Goal: Task Accomplishment & Management: Use online tool/utility

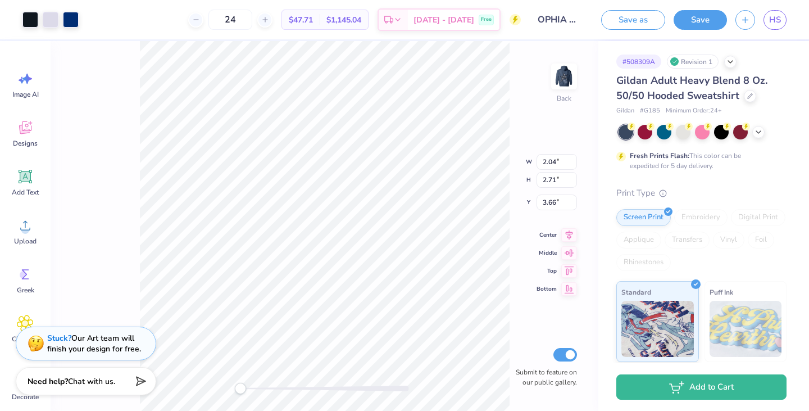
type input "1.58"
type input "2.50"
type input "3.86"
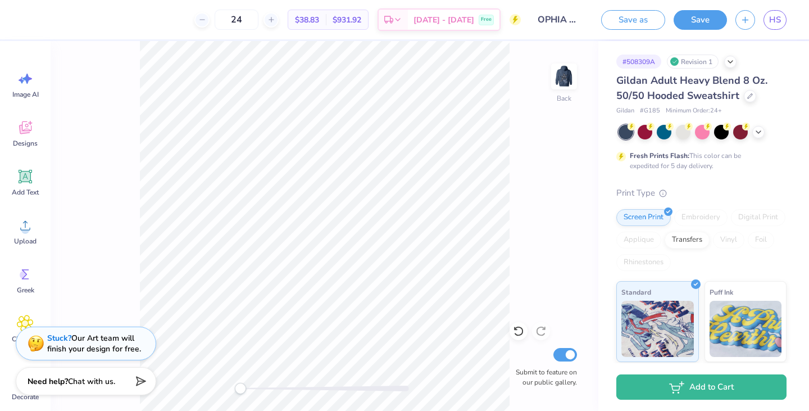
scroll to position [10, 0]
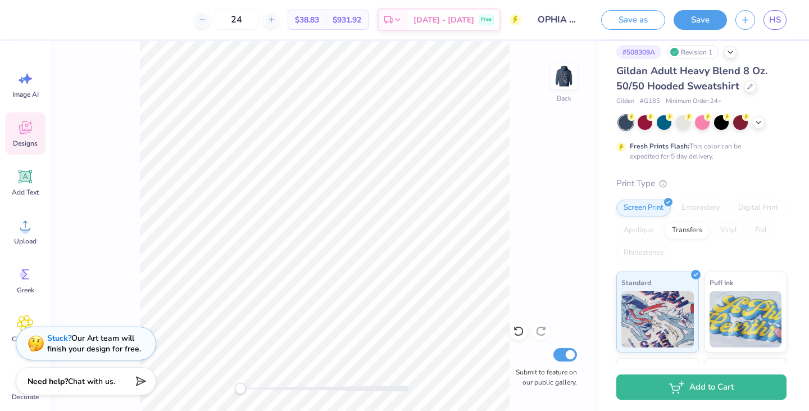
click at [19, 134] on icon at bounding box center [25, 127] width 17 height 17
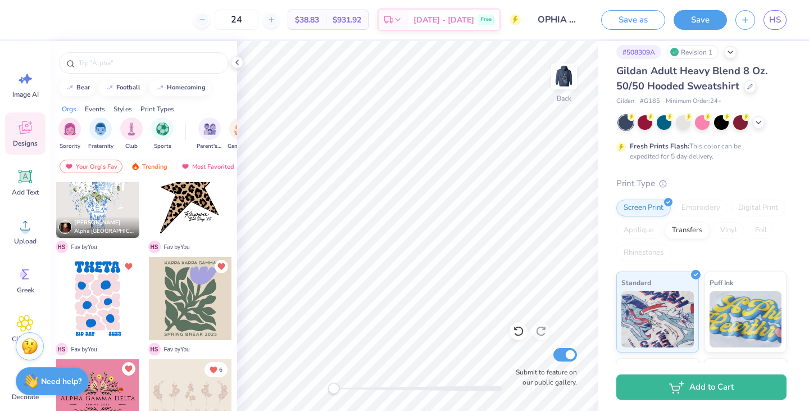
scroll to position [101, 0]
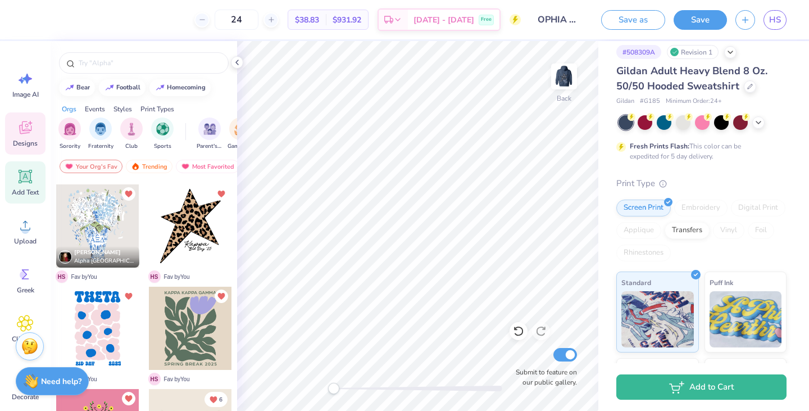
click at [19, 190] on span "Add Text" at bounding box center [25, 192] width 27 height 9
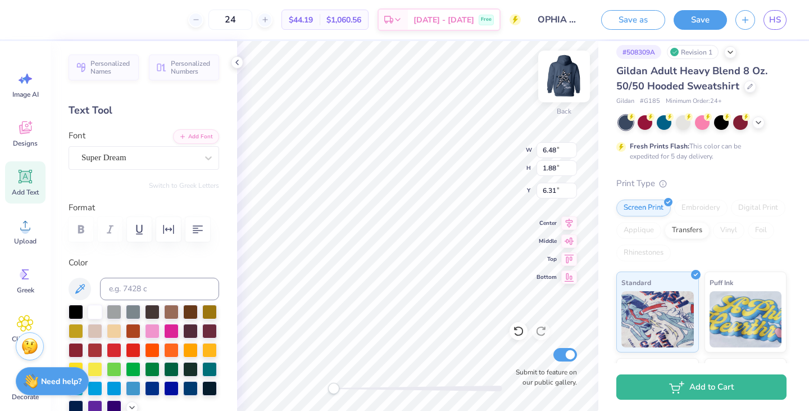
click at [561, 76] on img at bounding box center [563, 76] width 45 height 45
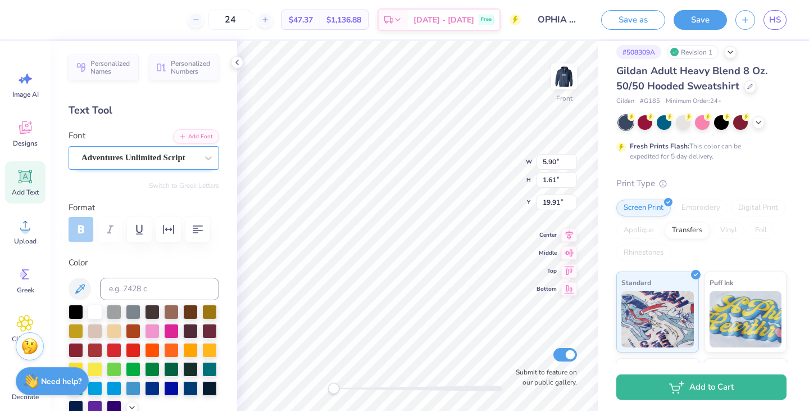
click at [185, 161] on div "Adventures Unlimited Script" at bounding box center [139, 157] width 118 height 17
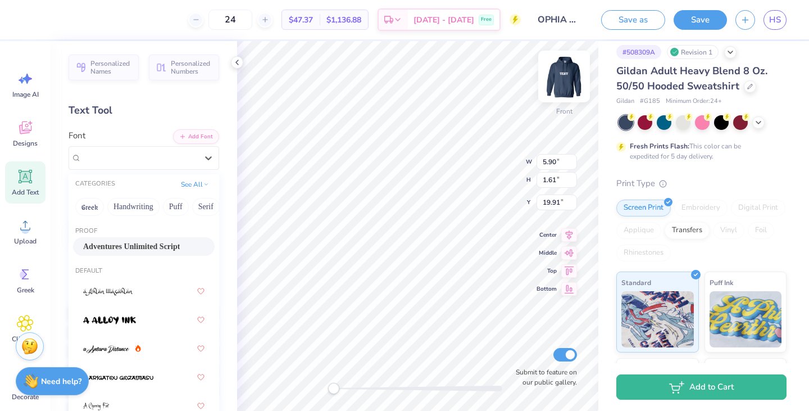
click at [555, 78] on img at bounding box center [563, 76] width 45 height 45
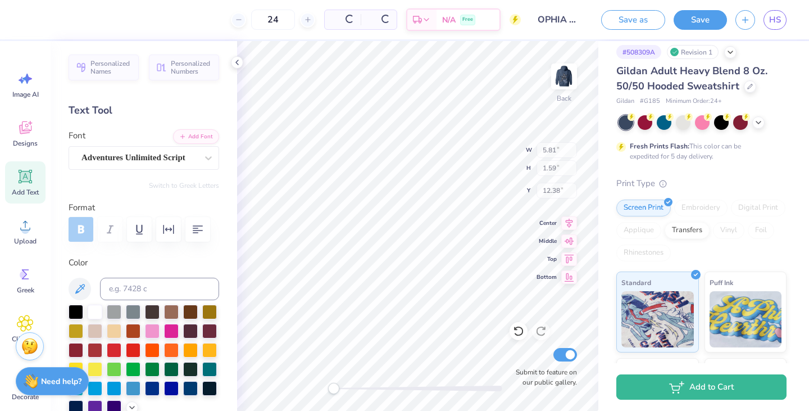
type input "5.81"
type input "1.59"
type input "12.38"
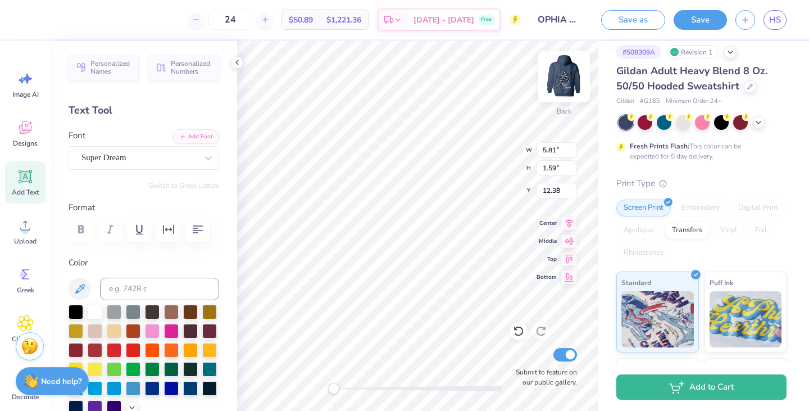
type input "6.48"
type input "1.88"
type input "6.31"
click at [122, 154] on div "Super Dream" at bounding box center [139, 157] width 118 height 17
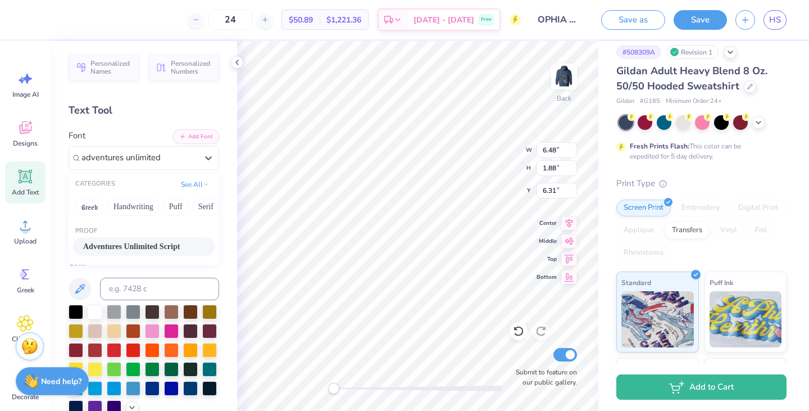
type input "adventures unlimited"
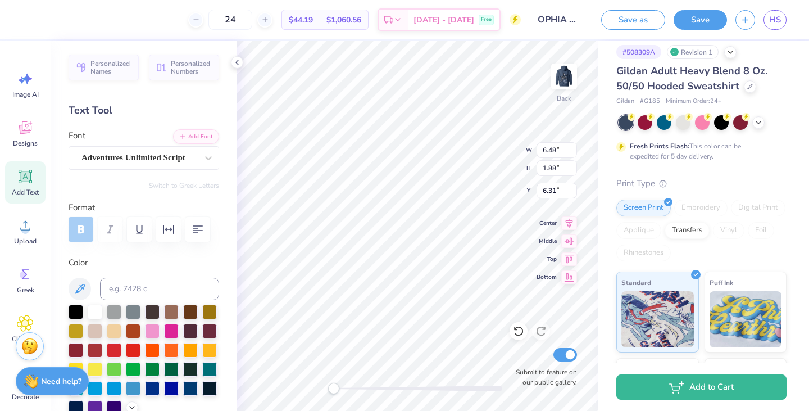
scroll to position [9, 2]
type textarea "OPhiA"
click at [566, 75] on img at bounding box center [563, 76] width 45 height 45
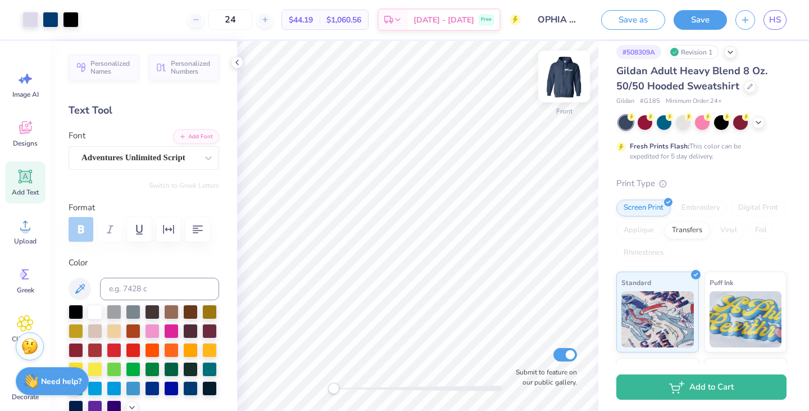
click at [563, 72] on img at bounding box center [563, 76] width 45 height 45
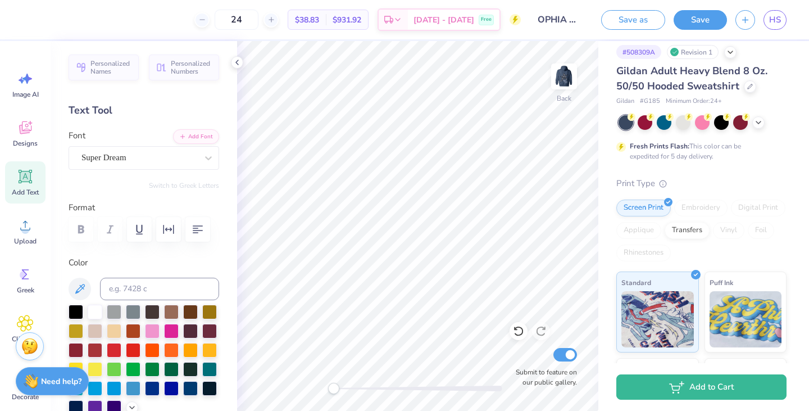
click at [113, 174] on div "Personalized Names Personalized Numbers Text Tool Add Font Font Super Dream Swi…" at bounding box center [144, 226] width 186 height 370
click at [37, 179] on div "Add Text" at bounding box center [25, 182] width 40 height 42
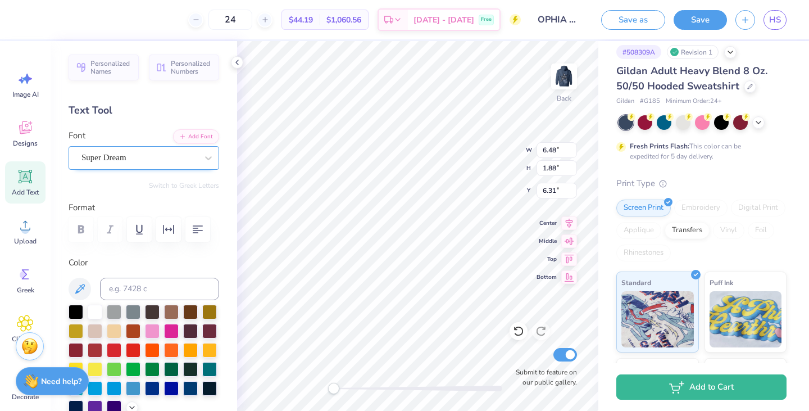
type textarea "o"
type textarea "OMEGA PHI ALPHA"
click at [571, 239] on icon at bounding box center [569, 238] width 10 height 7
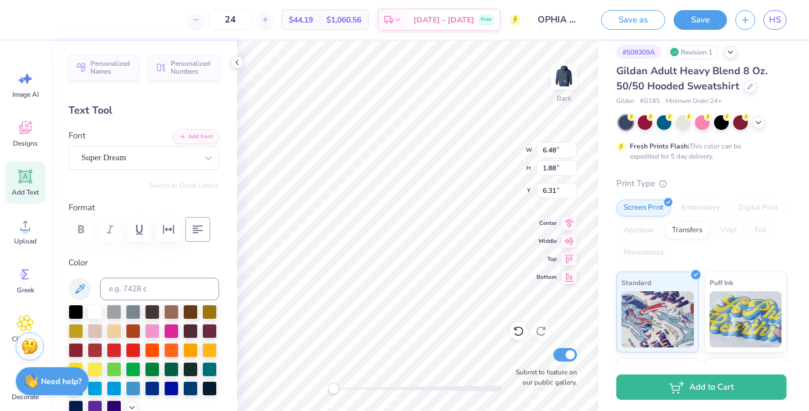
click at [196, 233] on icon "button" at bounding box center [198, 229] width 10 height 8
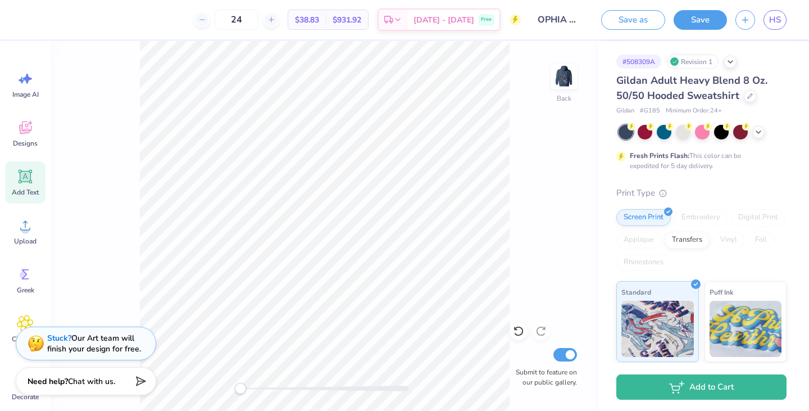
click at [33, 166] on div "Add Text" at bounding box center [25, 182] width 40 height 42
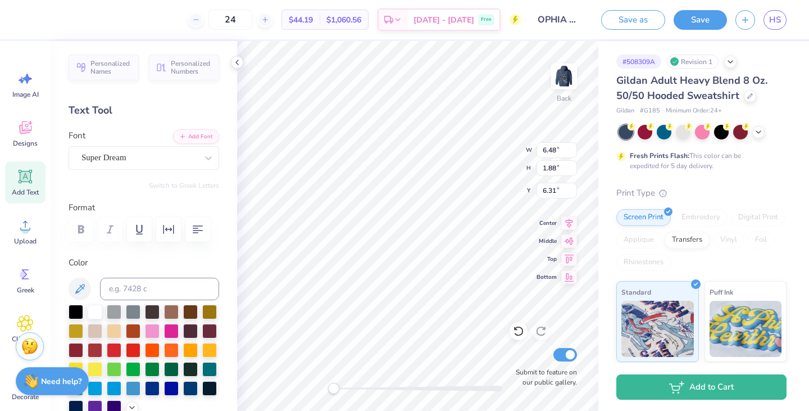
scroll to position [9, 3]
type textarea "OMEGA PHI ALPHA"
click at [198, 231] on icon "button" at bounding box center [197, 228] width 13 height 13
type input "8.35"
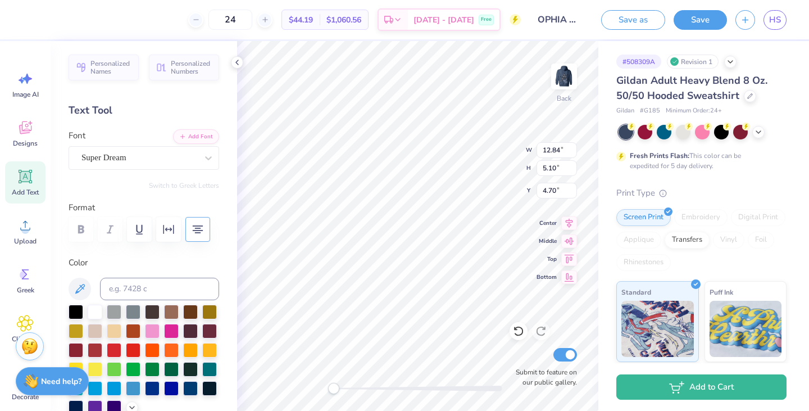
type input "3.31"
click at [159, 159] on div "Super Dream" at bounding box center [139, 157] width 118 height 17
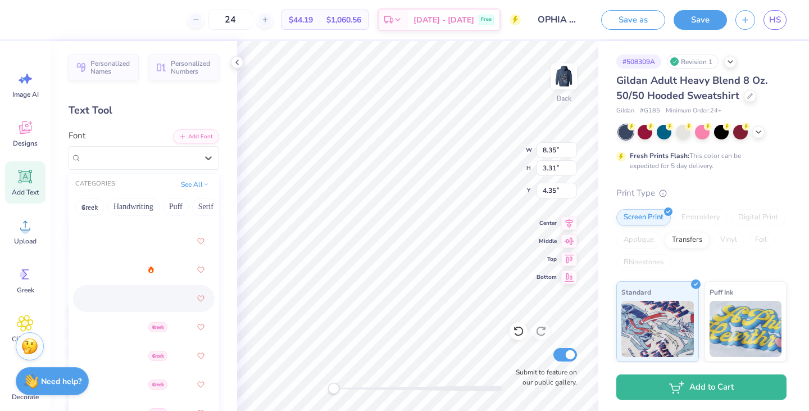
scroll to position [264, 0]
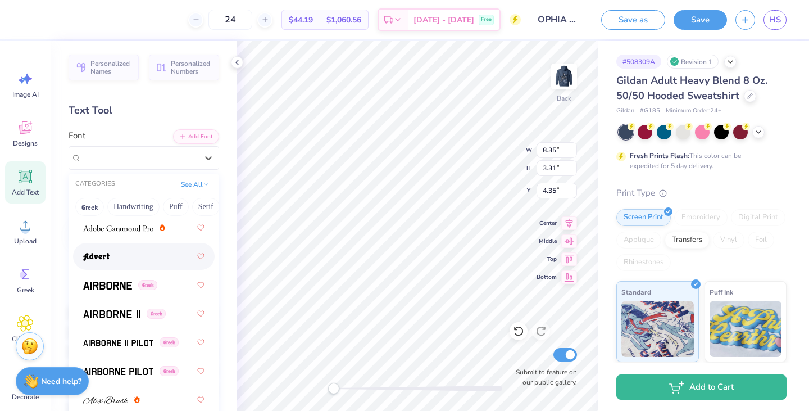
click at [132, 261] on div at bounding box center [143, 256] width 121 height 20
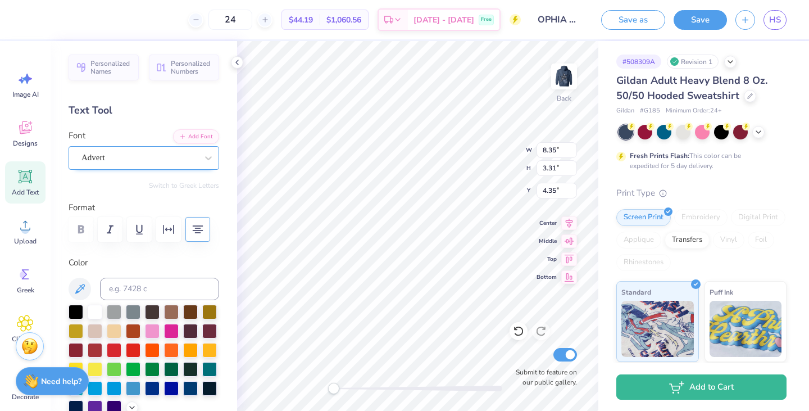
click at [115, 149] on div "Advert" at bounding box center [139, 157] width 118 height 17
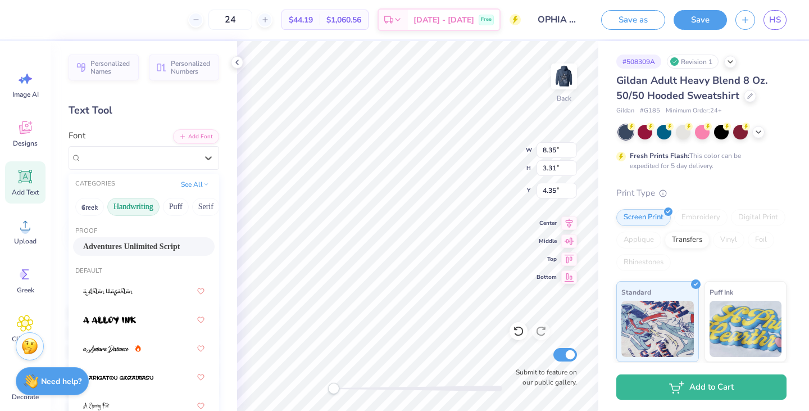
scroll to position [0, 56]
click at [129, 203] on button "Puff" at bounding box center [120, 207] width 26 height 18
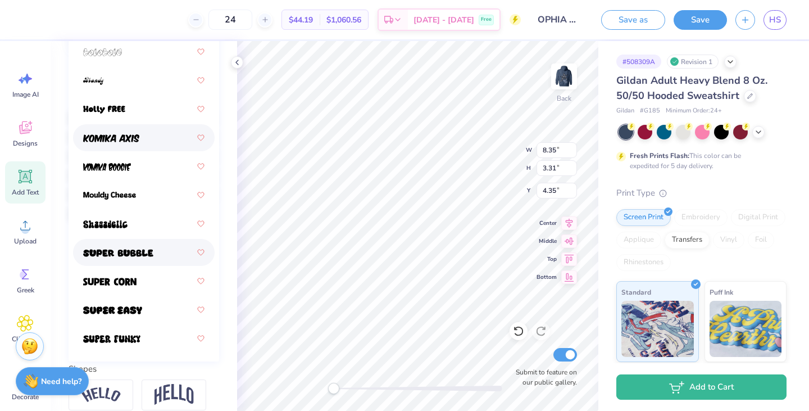
scroll to position [195, 0]
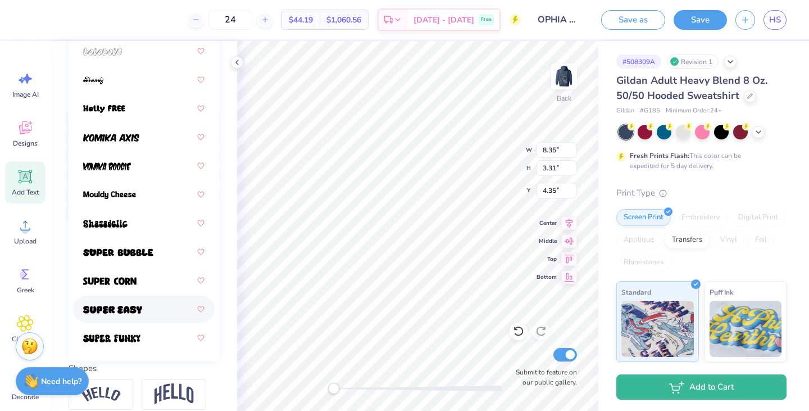
click at [140, 320] on div at bounding box center [144, 308] width 142 height 27
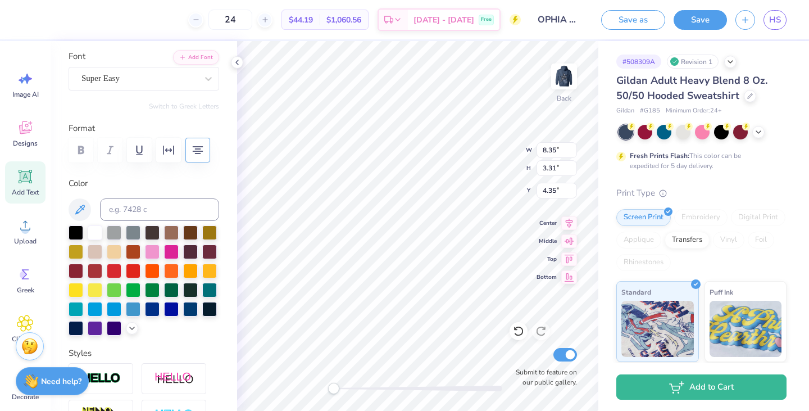
scroll to position [0, 0]
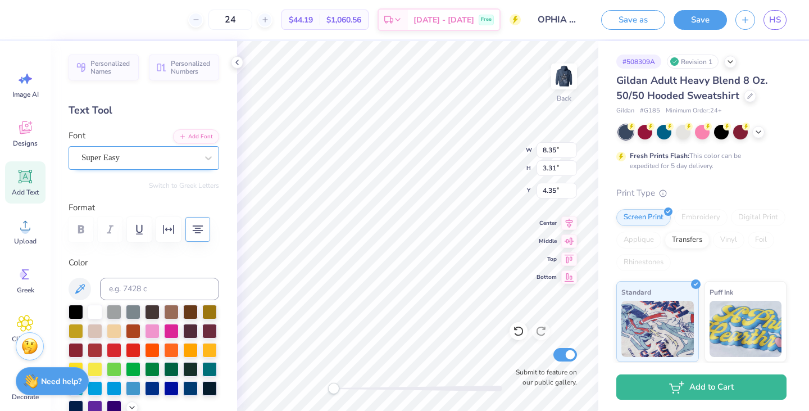
click at [150, 160] on div "Super Easy" at bounding box center [139, 157] width 118 height 17
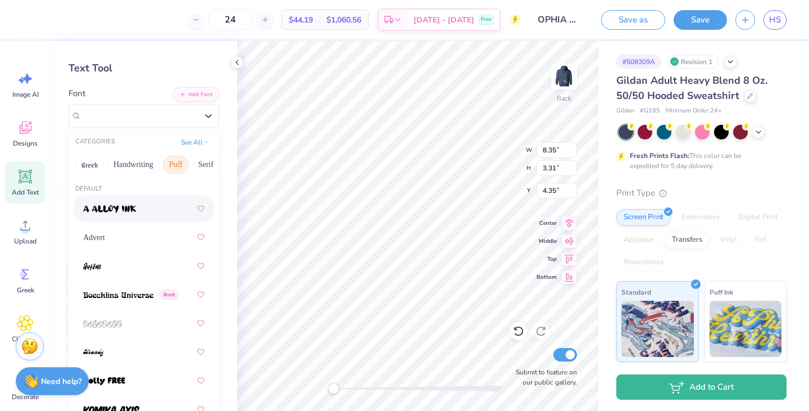
click at [177, 168] on button "Puff" at bounding box center [176, 165] width 26 height 18
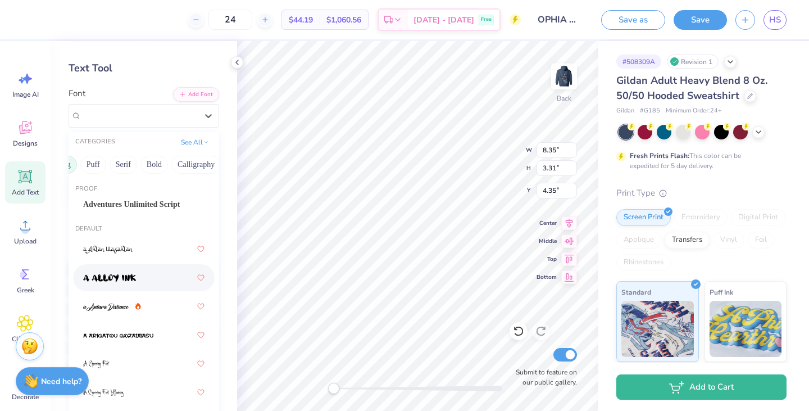
scroll to position [0, 88]
click at [156, 166] on button "Bold" at bounding box center [149, 165] width 28 height 18
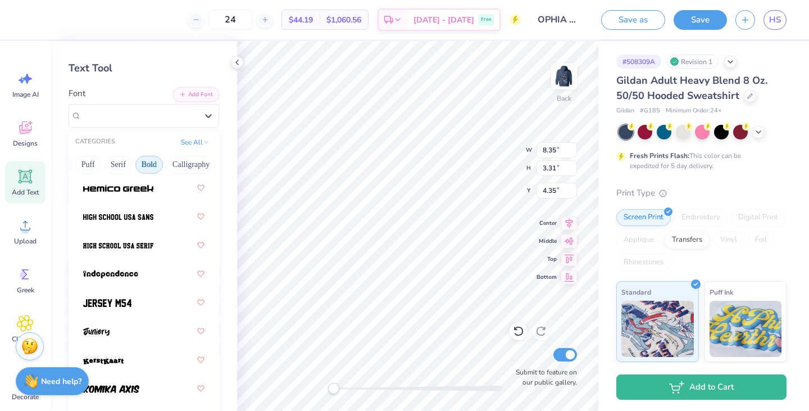
scroll to position [794, 0]
click at [120, 308] on span at bounding box center [107, 303] width 48 height 12
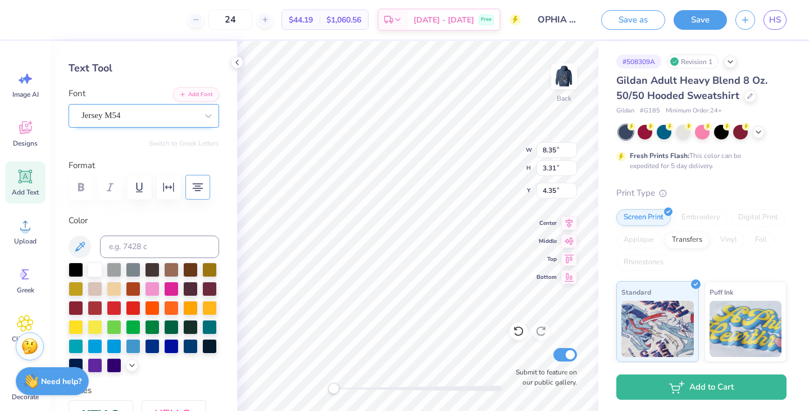
click at [164, 116] on div "Jersey M54" at bounding box center [139, 115] width 118 height 17
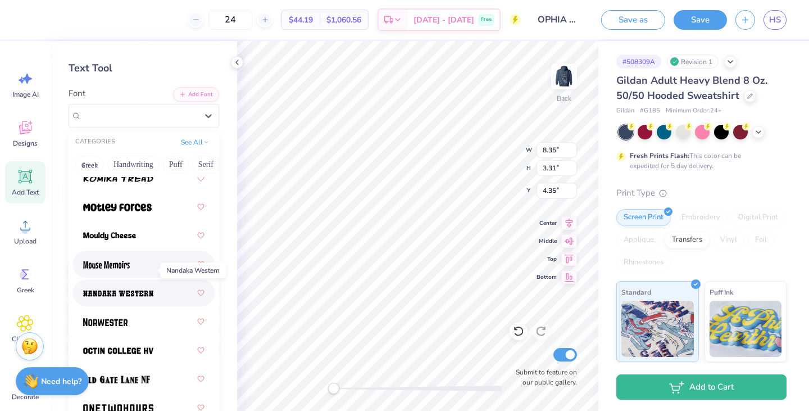
scroll to position [1357, 0]
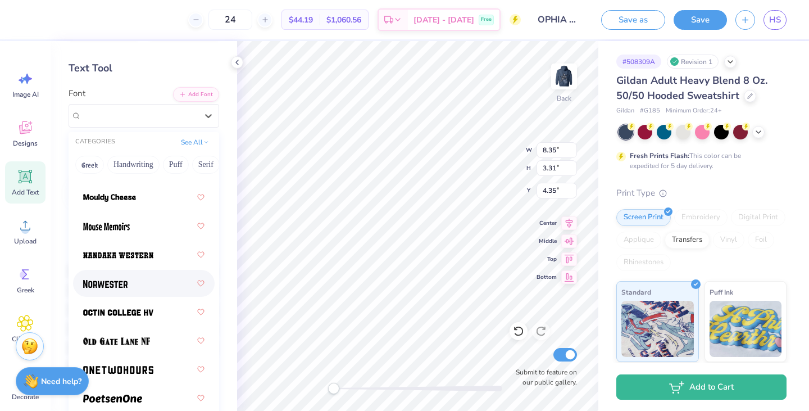
click at [147, 285] on div at bounding box center [143, 283] width 121 height 20
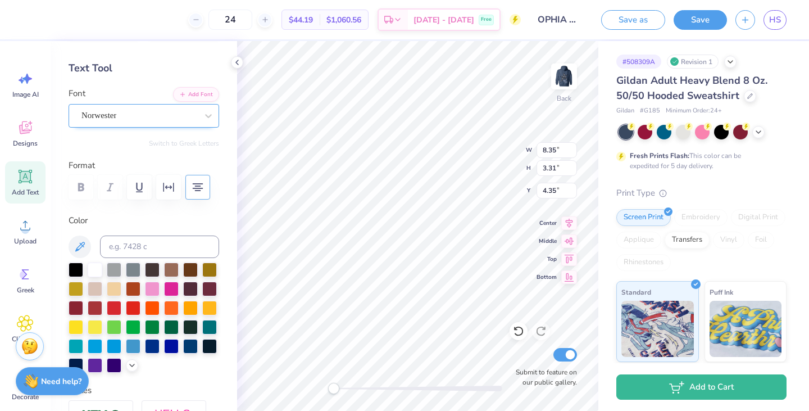
click at [148, 115] on div "Norwester" at bounding box center [139, 115] width 118 height 17
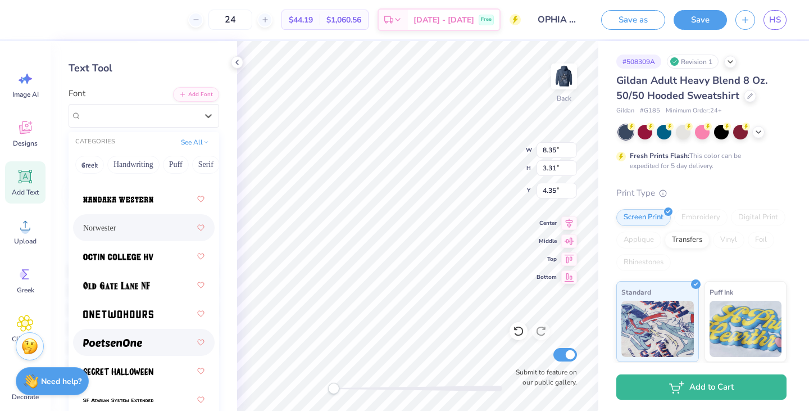
scroll to position [1410, 0]
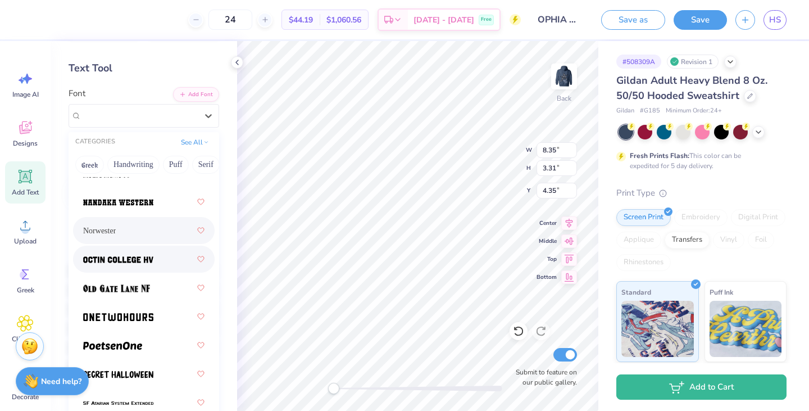
click at [145, 257] on img at bounding box center [118, 260] width 70 height 8
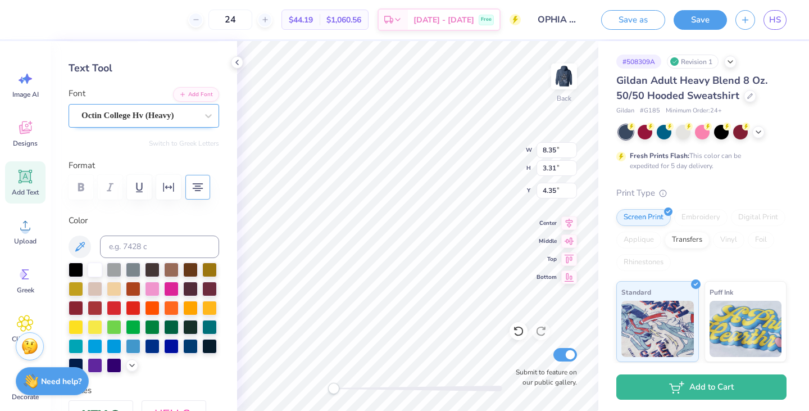
click at [110, 110] on div "Octin College Hv (Heavy)" at bounding box center [139, 115] width 118 height 17
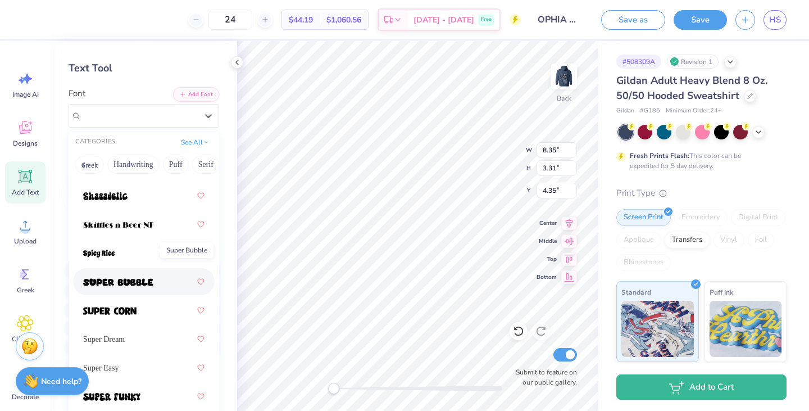
scroll to position [1694, 0]
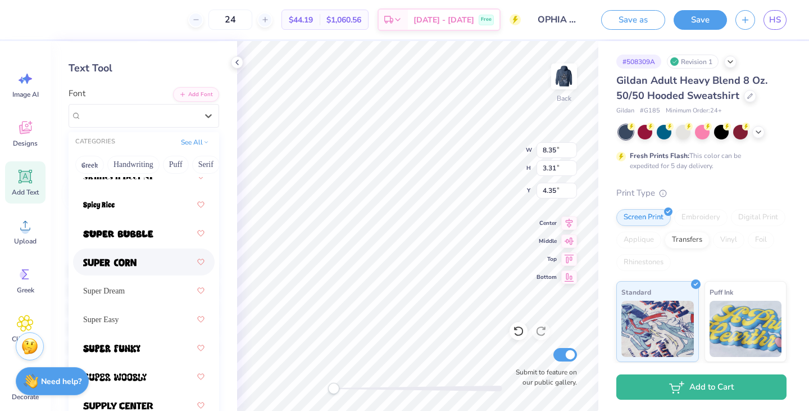
click at [144, 260] on div at bounding box center [143, 262] width 121 height 20
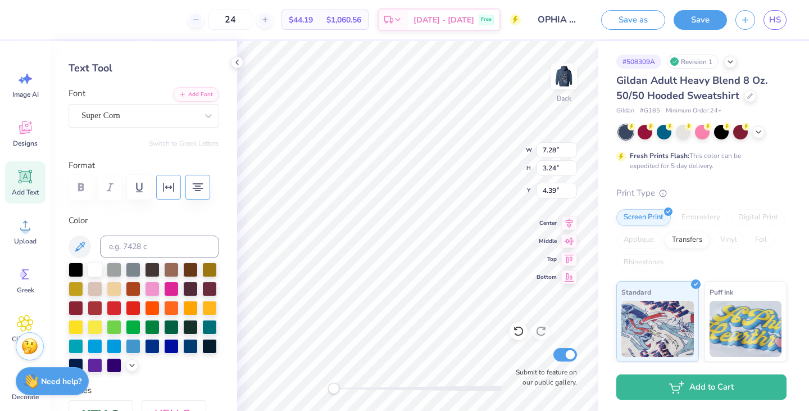
click at [175, 189] on button "button" at bounding box center [168, 187] width 25 height 25
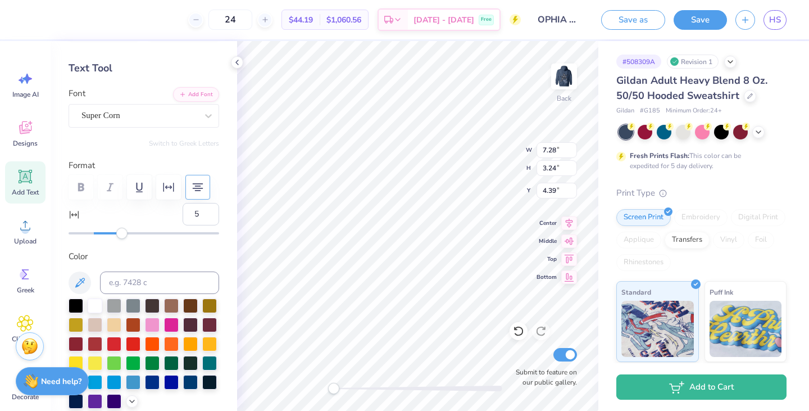
type input "4"
drag, startPoint x: 92, startPoint y: 231, endPoint x: 97, endPoint y: 239, distance: 9.5
click at [97, 239] on div "Personalized Names Personalized Numbers Text Tool Add Font Font Super Corn Swit…" at bounding box center [144, 226] width 186 height 370
type input "3"
click at [96, 236] on div "Accessibility label" at bounding box center [95, 232] width 11 height 11
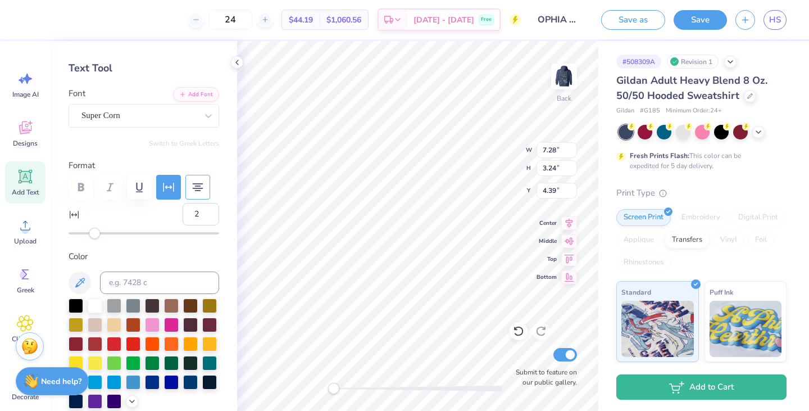
type input "3"
click at [96, 234] on div "Accessibility label" at bounding box center [95, 232] width 11 height 11
click at [762, 132] on icon at bounding box center [758, 130] width 9 height 9
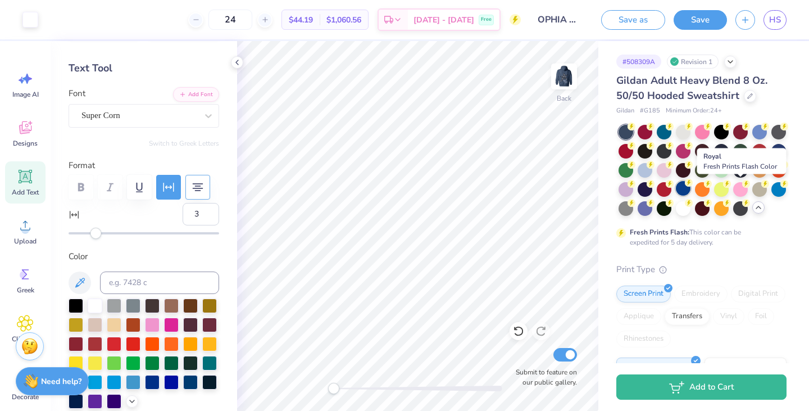
click at [690, 187] on div at bounding box center [683, 188] width 15 height 15
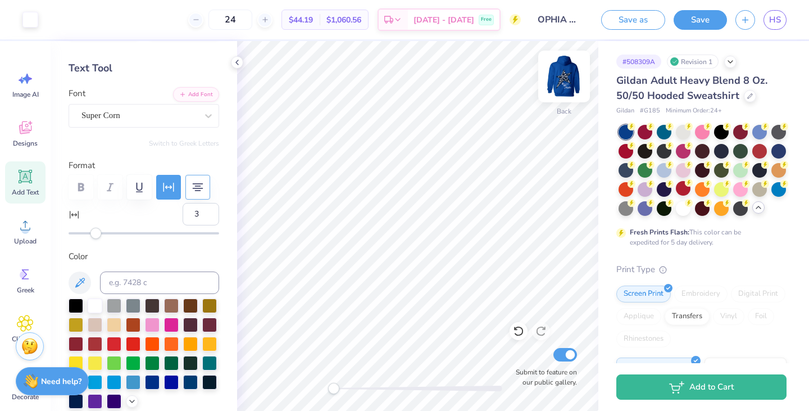
click at [563, 76] on img at bounding box center [563, 76] width 45 height 45
click at [563, 76] on img at bounding box center [564, 76] width 22 height 22
click at [719, 130] on div at bounding box center [721, 131] width 15 height 15
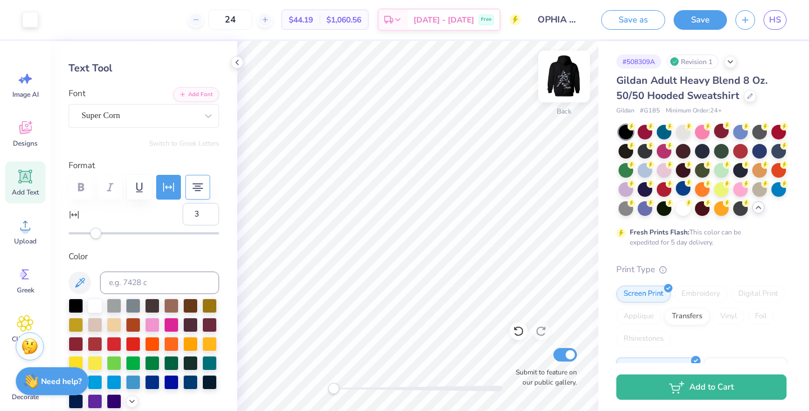
click at [563, 79] on img at bounding box center [563, 76] width 45 height 45
click at [563, 79] on img at bounding box center [564, 76] width 22 height 22
click at [733, 176] on div at bounding box center [740, 169] width 15 height 15
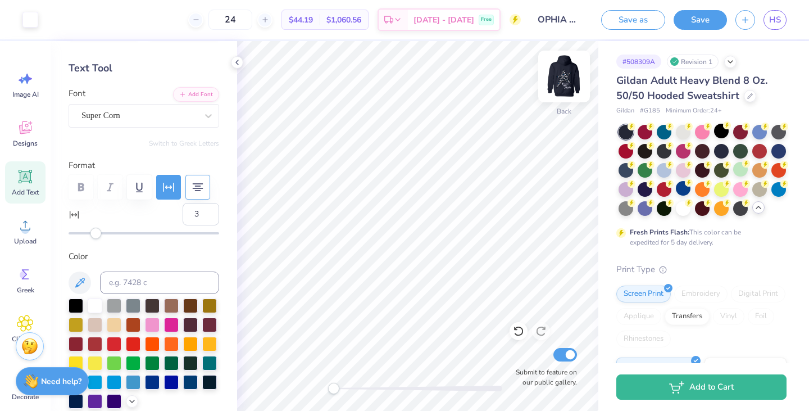
click at [562, 75] on img at bounding box center [563, 76] width 45 height 45
click at [564, 77] on img at bounding box center [563, 76] width 45 height 45
click at [563, 79] on img at bounding box center [563, 76] width 45 height 45
click at [565, 85] on img at bounding box center [563, 76] width 45 height 45
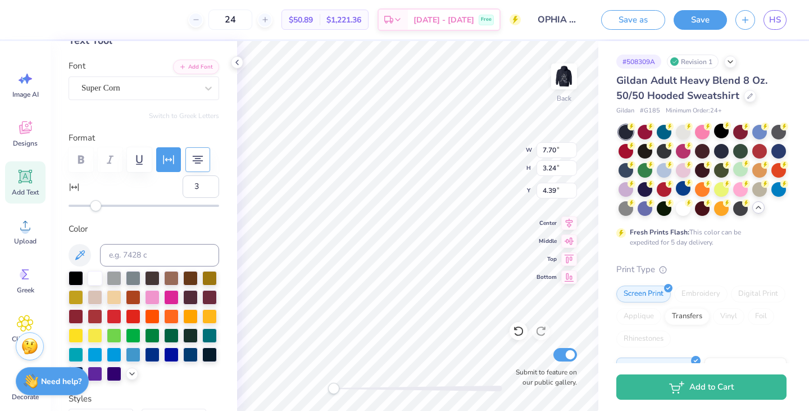
scroll to position [72, 0]
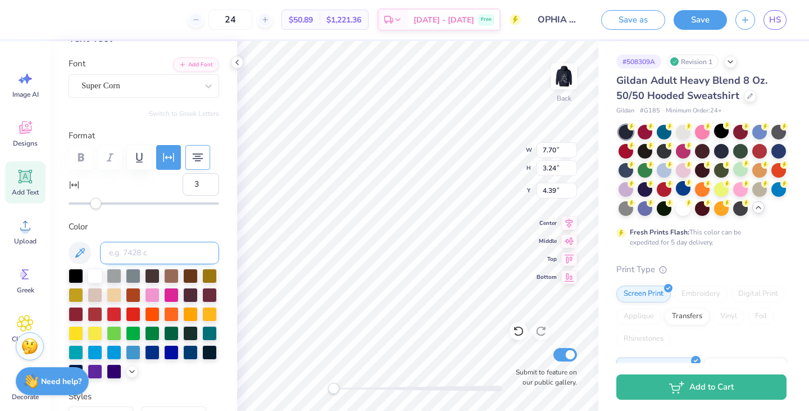
click at [145, 249] on input at bounding box center [159, 252] width 119 height 22
type input "7"
click at [551, 89] on img at bounding box center [563, 76] width 45 height 45
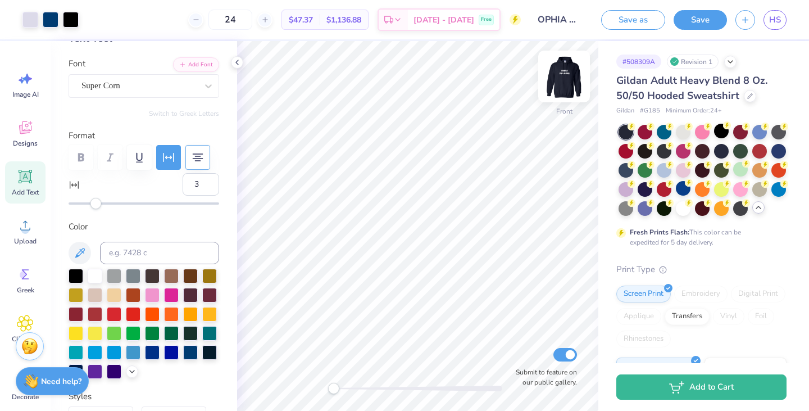
click at [564, 84] on img at bounding box center [563, 76] width 45 height 45
click at [564, 78] on img at bounding box center [563, 76] width 45 height 45
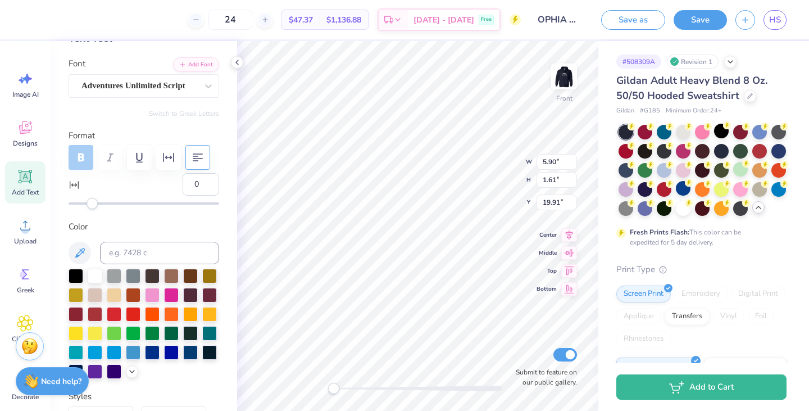
scroll to position [9, 1]
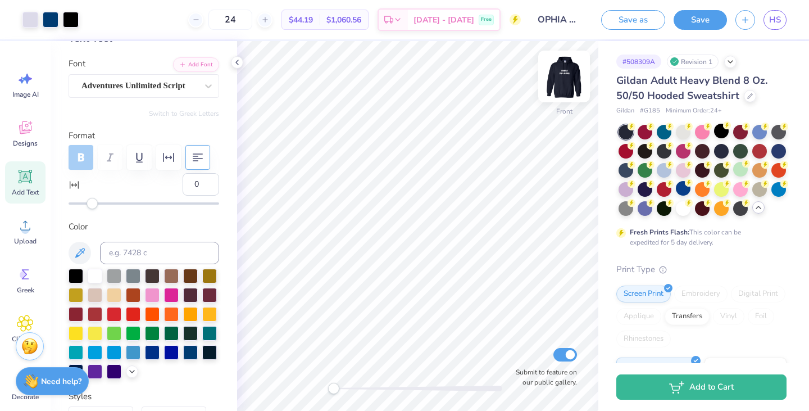
click at [564, 85] on img at bounding box center [563, 76] width 45 height 45
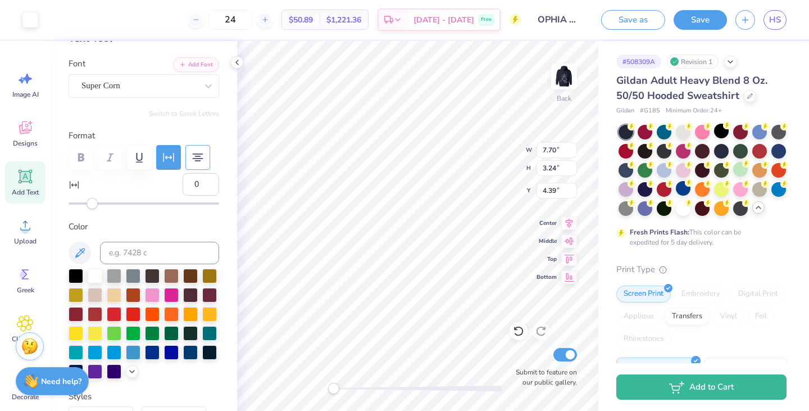
type input "3"
click at [126, 244] on input at bounding box center [159, 252] width 119 height 22
type input "7443"
click at [567, 67] on img at bounding box center [563, 76] width 45 height 45
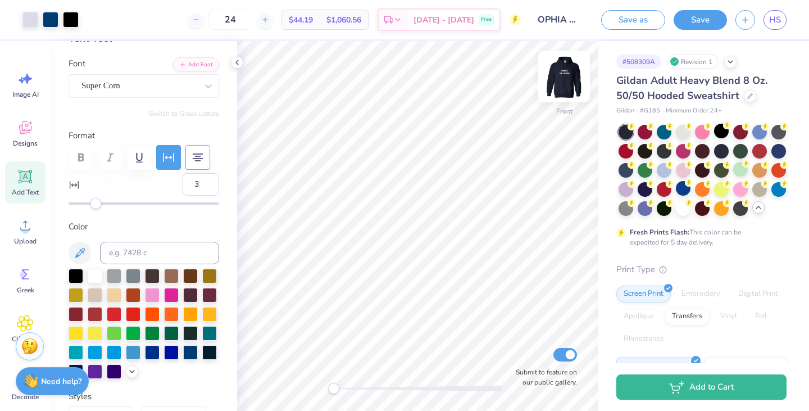
click at [562, 79] on img at bounding box center [563, 76] width 45 height 45
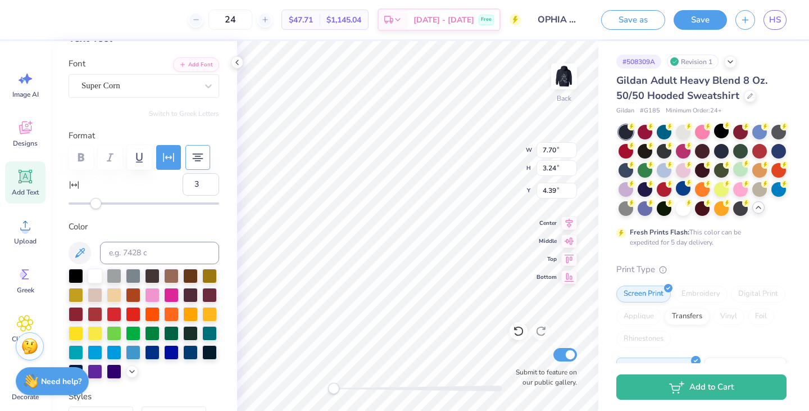
scroll to position [9, 3]
type input "15"
drag, startPoint x: 92, startPoint y: 203, endPoint x: 110, endPoint y: 207, distance: 18.0
click at [98, 207] on div "Accessibility label" at bounding box center [91, 203] width 11 height 11
type input "9"
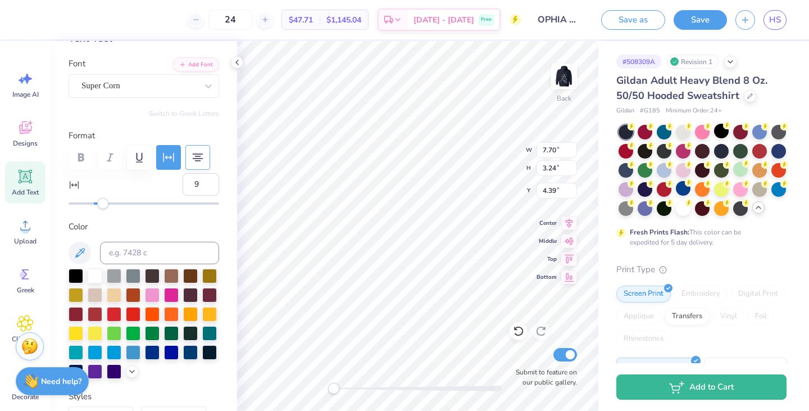
drag, startPoint x: 112, startPoint y: 204, endPoint x: 103, endPoint y: 212, distance: 11.9
click at [103, 212] on div "Personalized Names Personalized Numbers Text Tool Add Font Font Super Corn Swit…" at bounding box center [144, 226] width 186 height 370
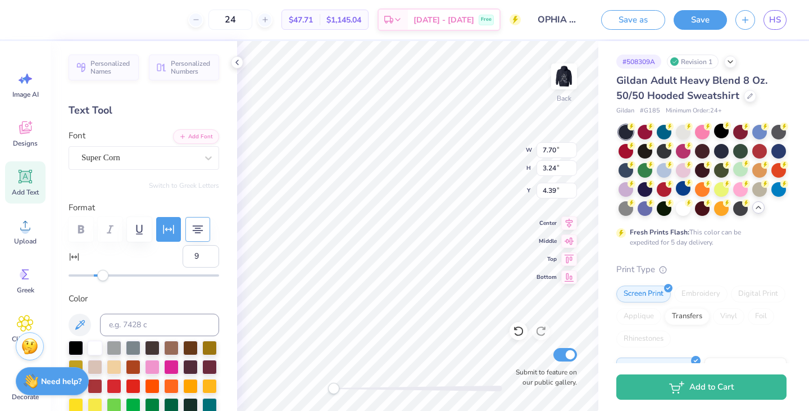
scroll to position [9, 3]
type textarea "OMEGA"
click at [25, 182] on icon at bounding box center [25, 176] width 13 height 13
type input "0"
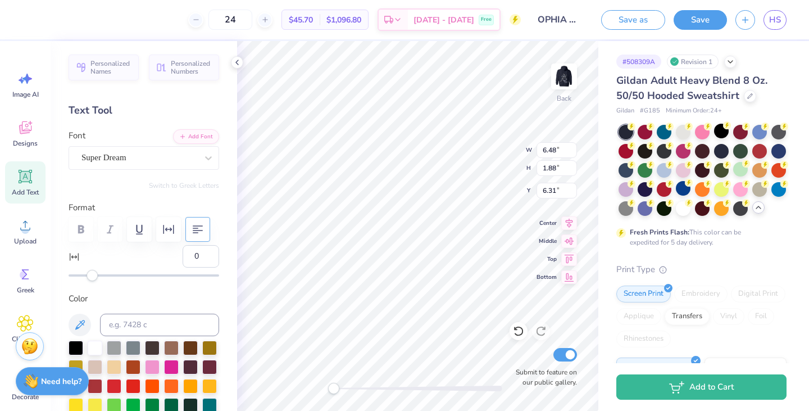
scroll to position [9, 3]
type textarea "PHI ALPHA"
click at [149, 148] on div "Super Dream" at bounding box center [144, 158] width 151 height 24
click at [113, 254] on span "Super Corn" at bounding box center [101, 251] width 36 height 12
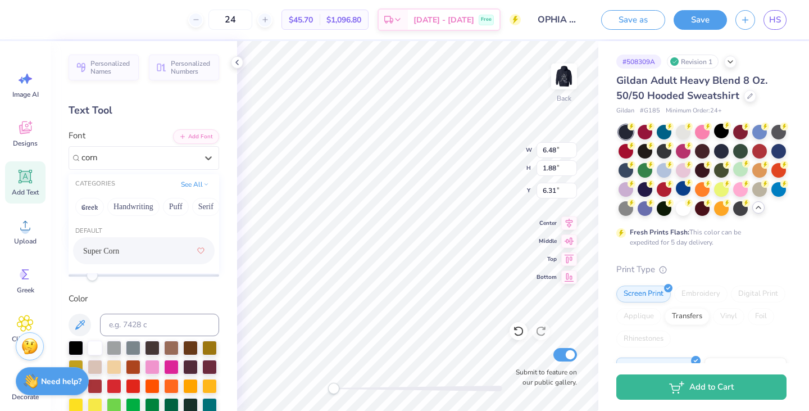
type input "corn"
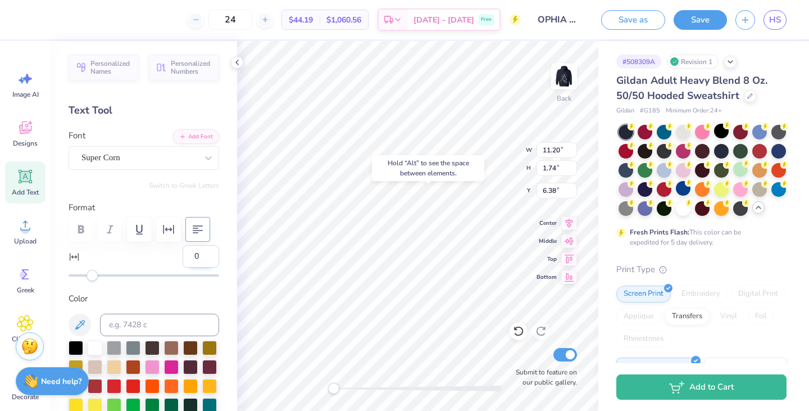
type input "5.39"
type input "1.16"
type input "4.97"
type input "9"
type input "11.20"
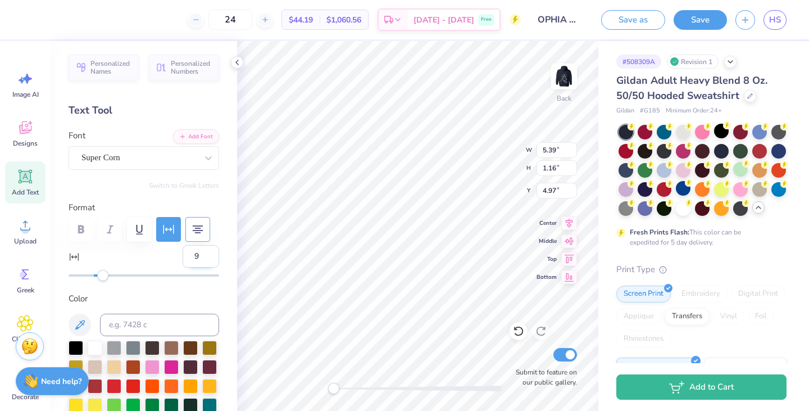
type input "1.74"
type input "6.38"
type input "0"
type input "7.60"
type input "1.18"
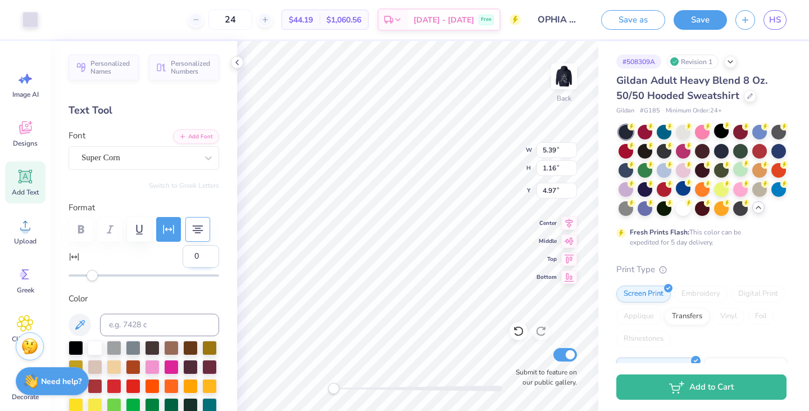
type input "9"
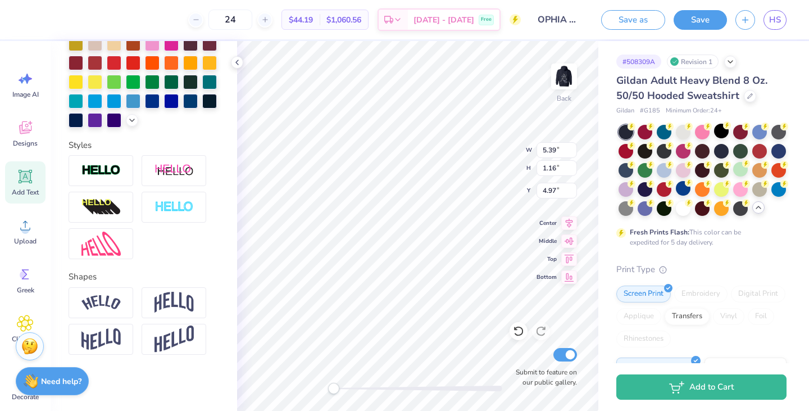
scroll to position [0, 0]
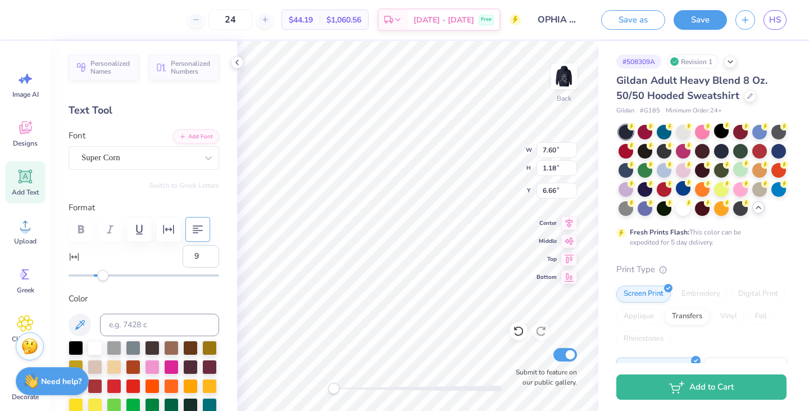
type input "7.60"
type input "1.18"
type input "6.66"
type input "9"
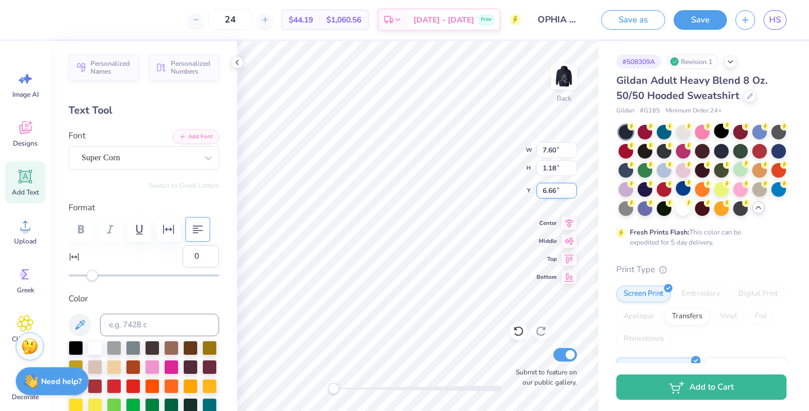
type input "5.39"
type input "1.16"
type input "4.97"
type input "7.60"
type input "1.18"
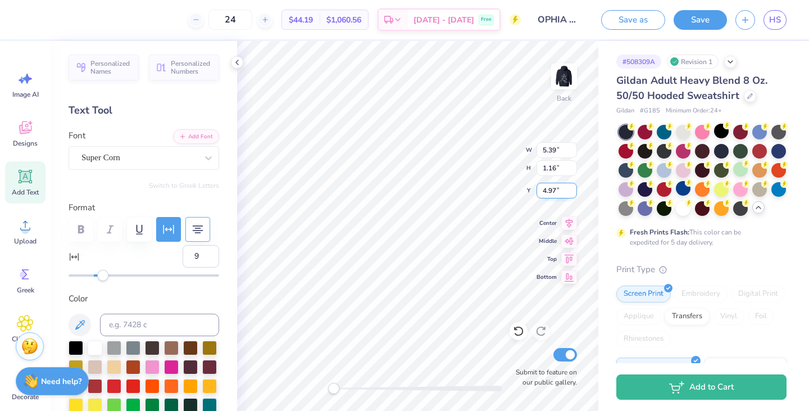
type input "6.66"
type input "0"
click at [570, 222] on icon at bounding box center [569, 221] width 7 height 10
type input "5.39"
type input "1.16"
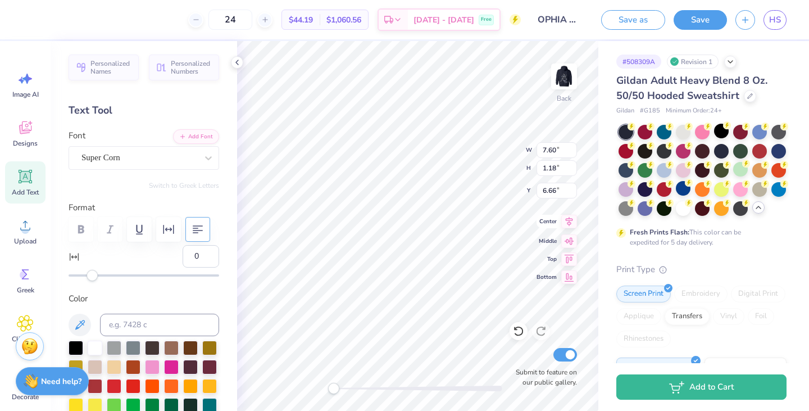
type input "4.97"
click at [571, 224] on icon at bounding box center [569, 221] width 16 height 13
type input "0"
click at [569, 221] on icon at bounding box center [569, 221] width 7 height 10
type input "5.39"
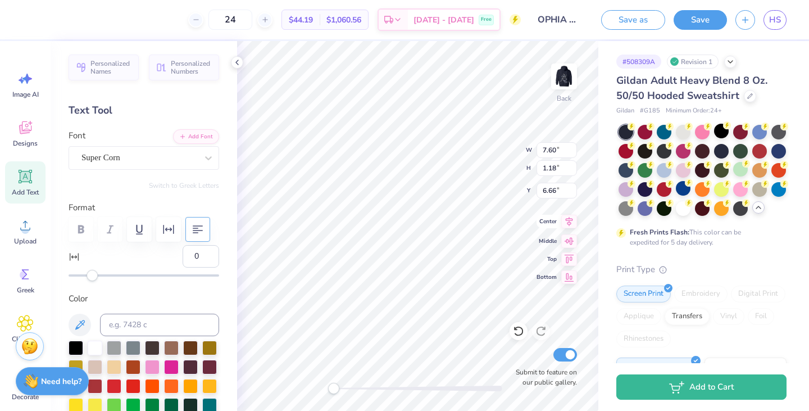
type input "1.16"
type input "4.97"
type input "9"
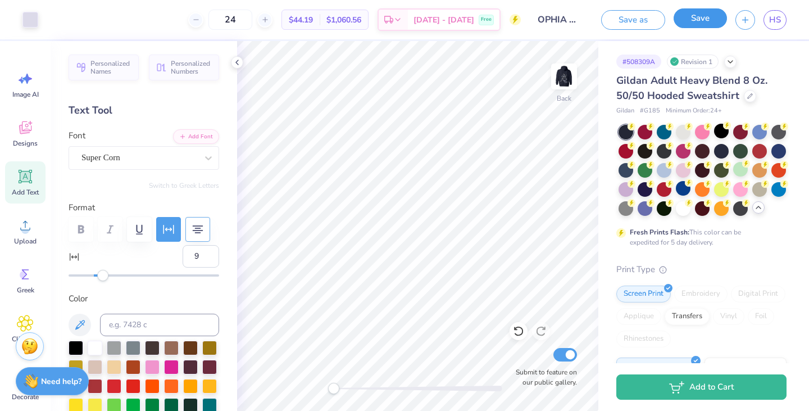
click at [695, 23] on button "Save" at bounding box center [699, 18] width 53 height 20
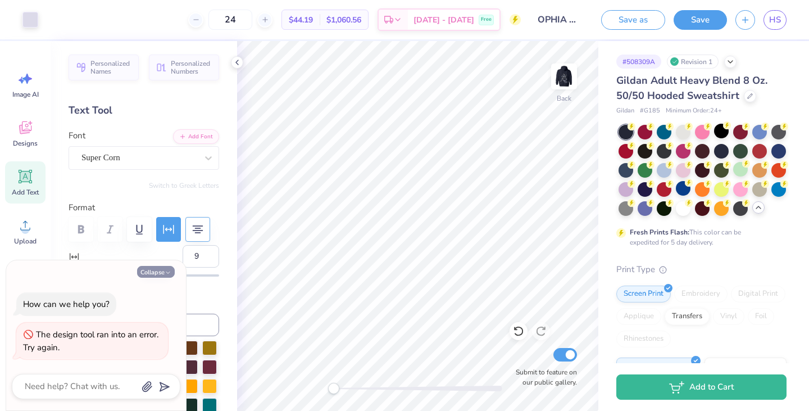
click at [158, 273] on button "Collapse" at bounding box center [156, 272] width 38 height 12
type textarea "x"
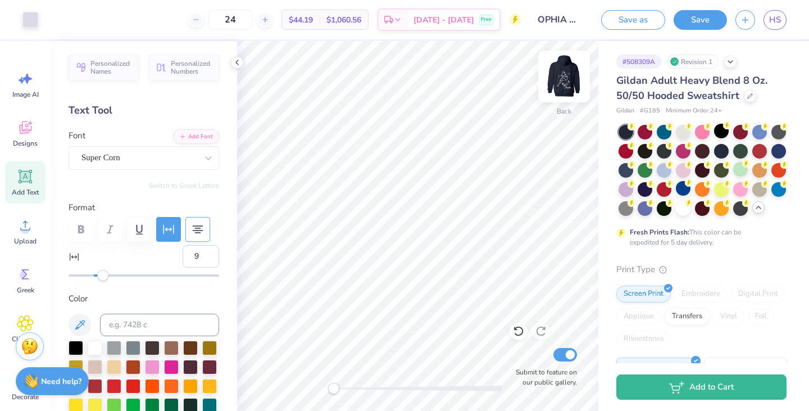
click at [572, 72] on img at bounding box center [563, 76] width 45 height 45
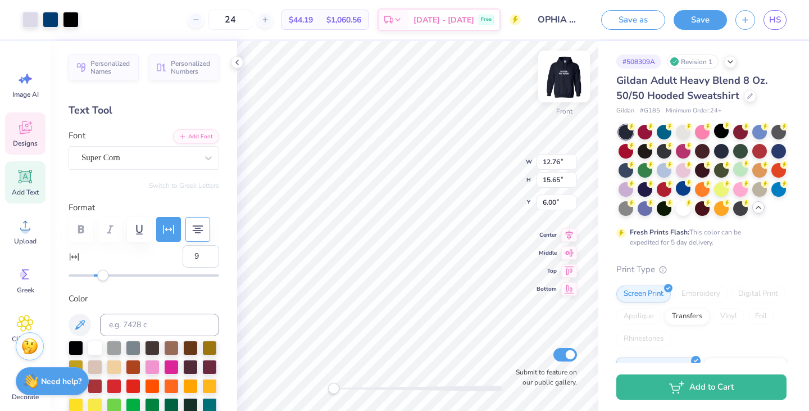
click at [565, 67] on img at bounding box center [563, 76] width 45 height 45
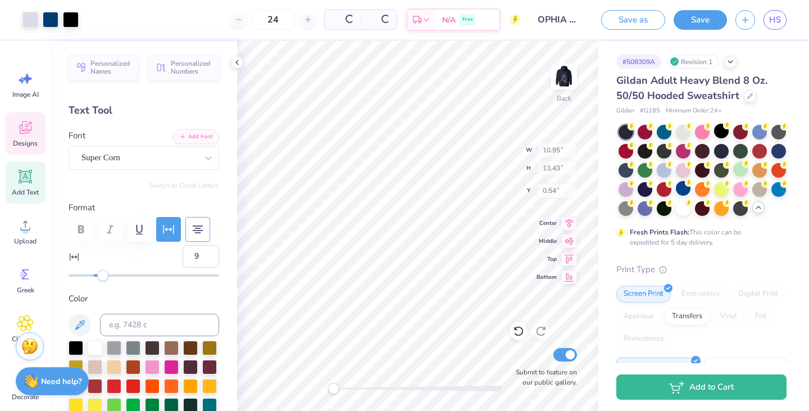
type input "10.95"
type input "13.43"
type input "0.54"
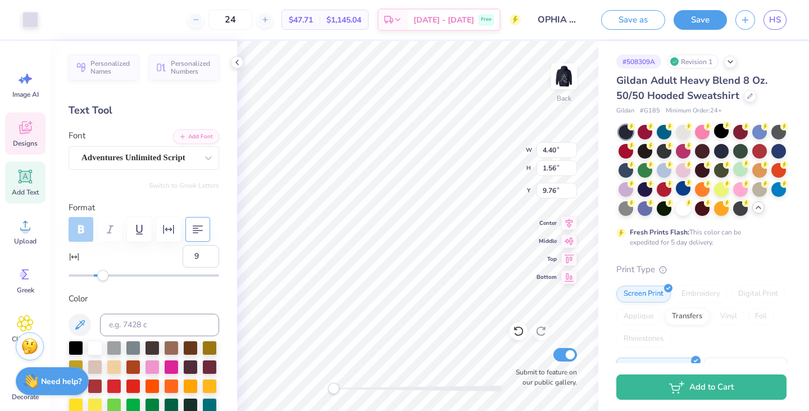
type input "0"
type input "10.95"
type input "13.43"
type input "0.54"
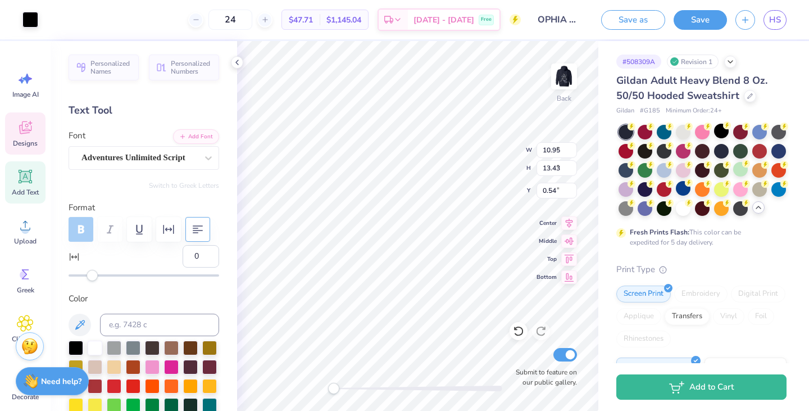
type input "6.40"
type input "7.85"
type input "10.95"
type input "13.43"
type input "10.77"
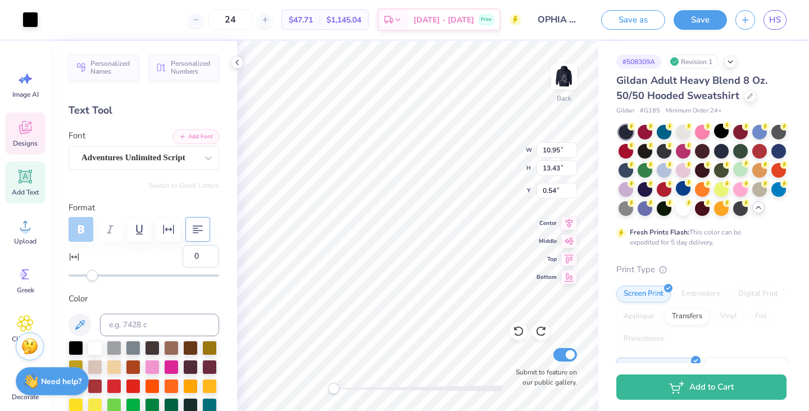
type input "12.94"
type input "0.84"
click at [24, 127] on icon at bounding box center [25, 127] width 17 height 17
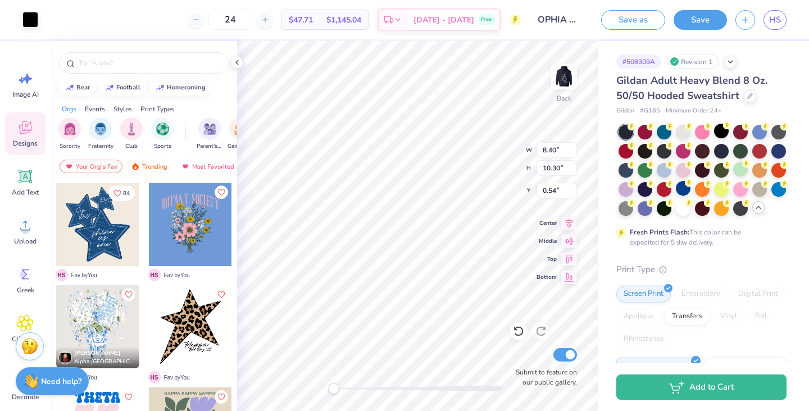
type input "8.40"
type input "10.30"
type input "9.84"
type input "11.60"
type input "1.45"
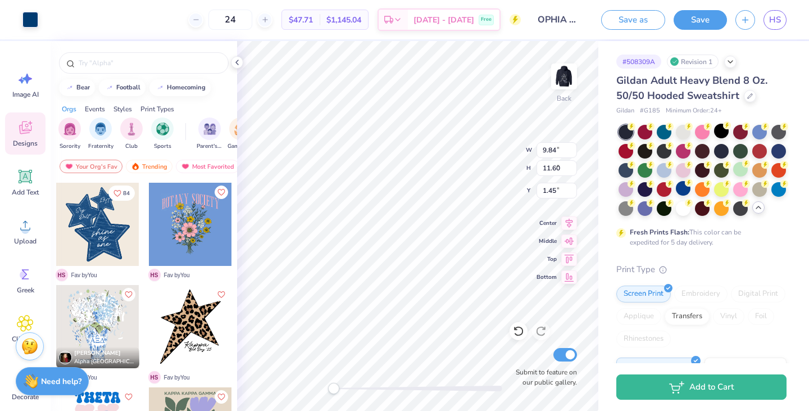
type input "7.76"
type input "9.15"
type input "9.84"
type input "11.60"
click at [202, 313] on div at bounding box center [190, 326] width 83 height 83
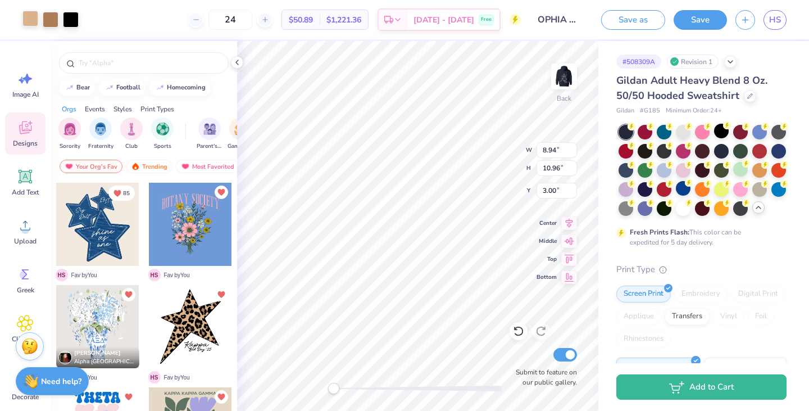
click at [34, 20] on div at bounding box center [30, 19] width 16 height 16
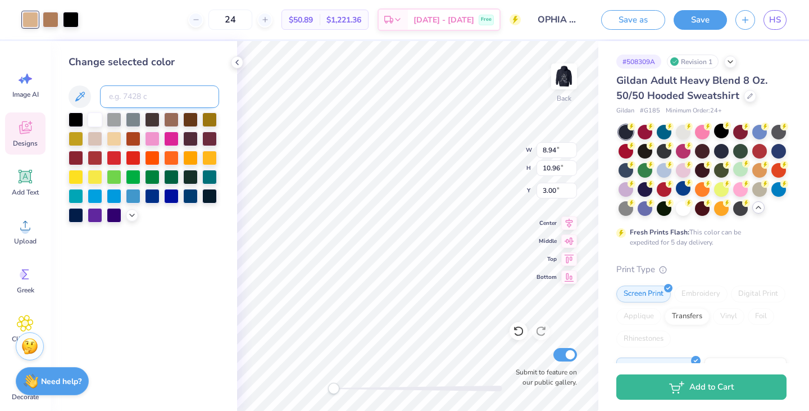
click at [146, 88] on input at bounding box center [159, 96] width 119 height 22
type input "7443"
click at [45, 21] on div at bounding box center [51, 19] width 16 height 16
click at [151, 106] on input at bounding box center [159, 96] width 119 height 22
type input "541"
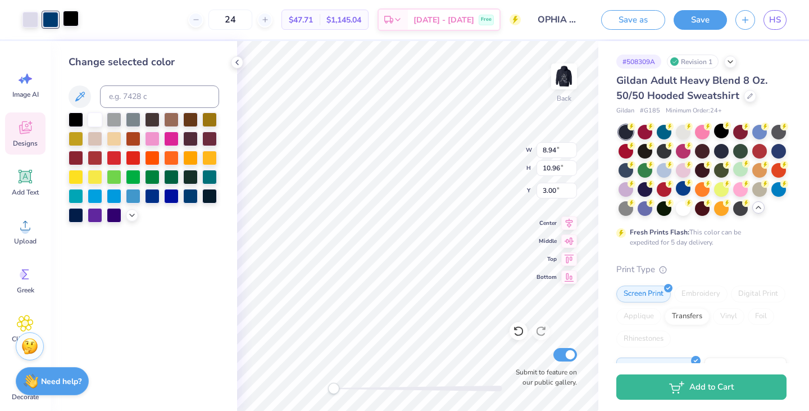
click at [74, 15] on div at bounding box center [71, 19] width 16 height 16
click at [154, 94] on input at bounding box center [159, 96] width 119 height 22
click at [73, 117] on div at bounding box center [76, 118] width 15 height 15
type input "6.38"
type input "7.82"
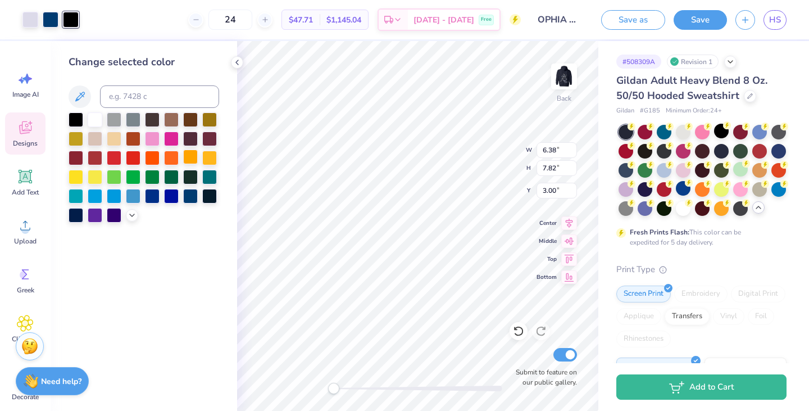
type input "5.96"
type input "7.31"
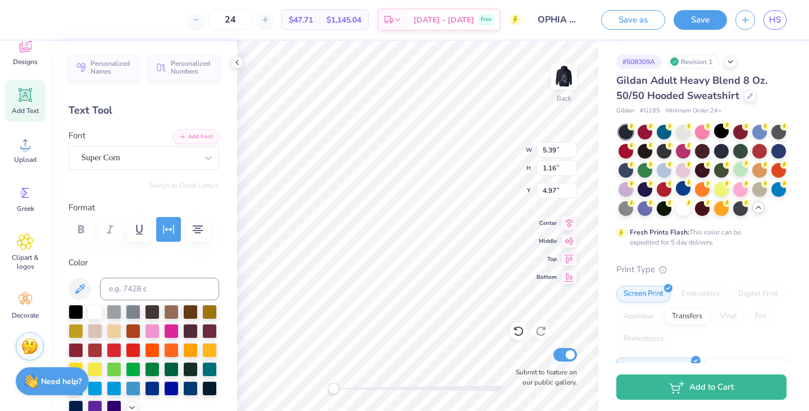
type input "5.39"
type input "1.16"
type input "4.97"
type input "5.96"
type input "7.31"
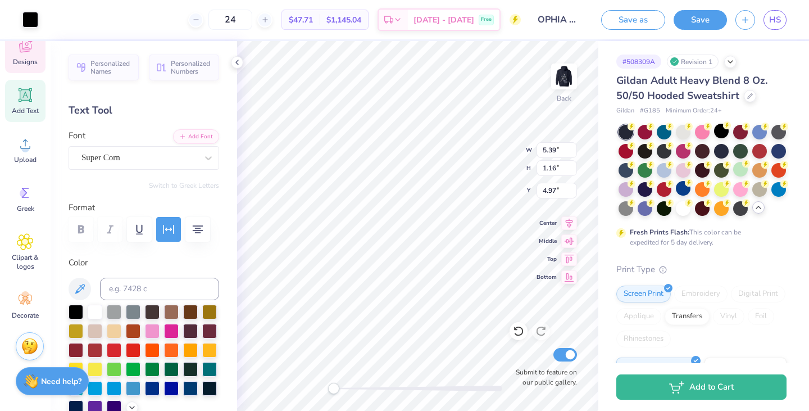
type input "3.00"
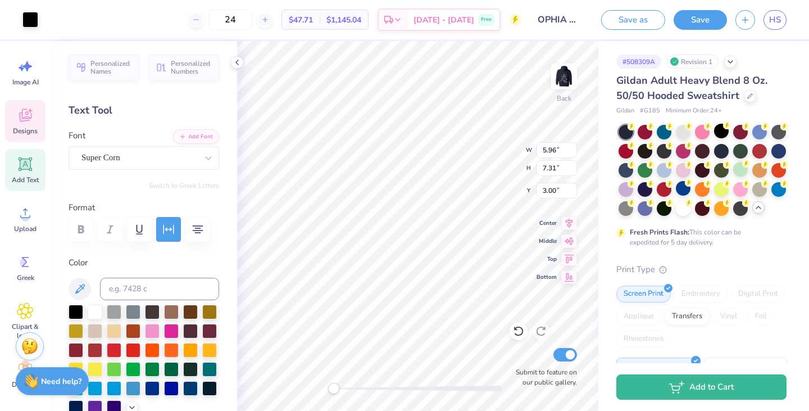
scroll to position [12, 0]
click at [32, 129] on span "Designs" at bounding box center [25, 131] width 25 height 9
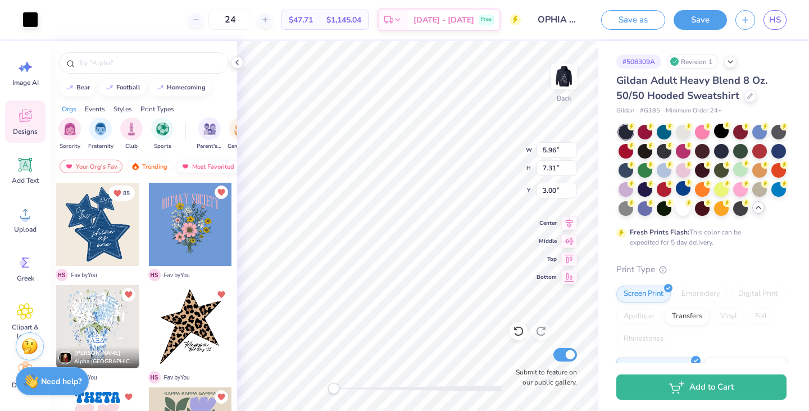
type input "7.60"
type input "1.18"
type input "6.66"
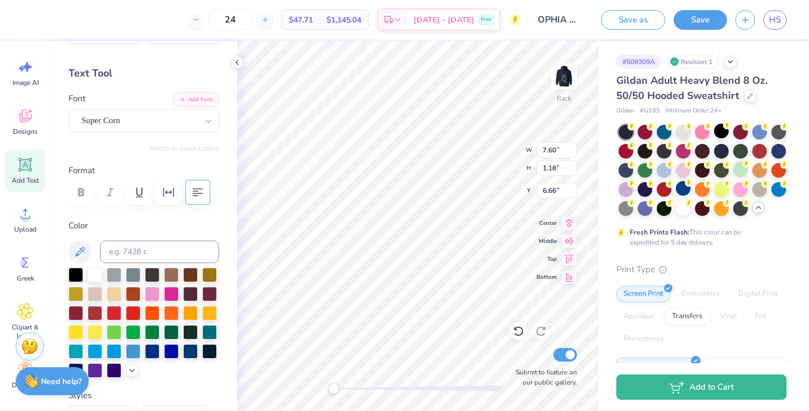
scroll to position [0, 0]
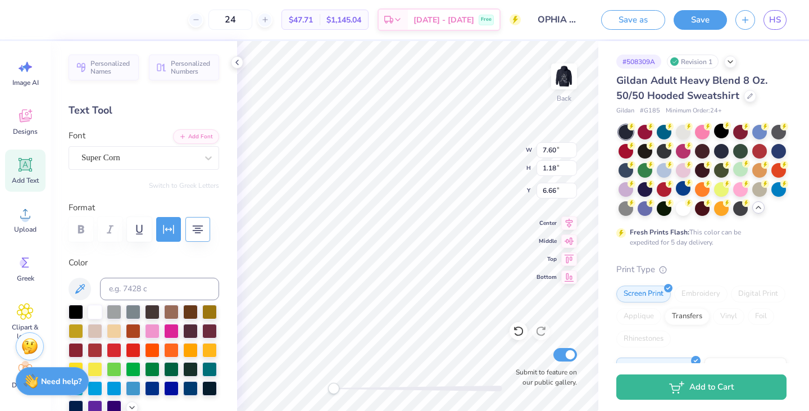
type input "5.39"
type input "1.16"
type input "4.97"
type input "7.60"
type input "1.18"
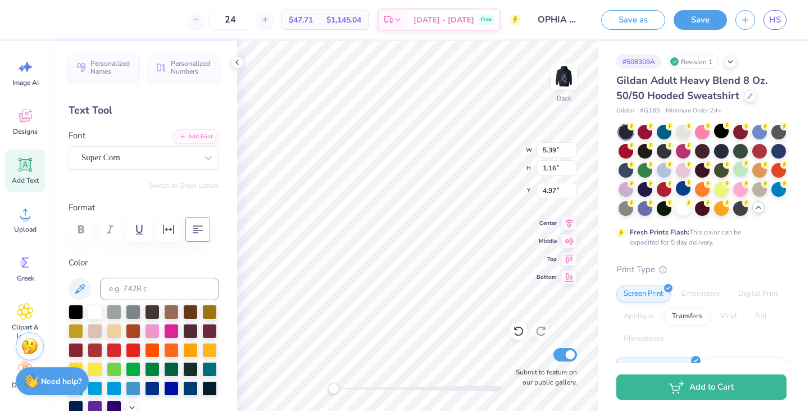
type input "6.66"
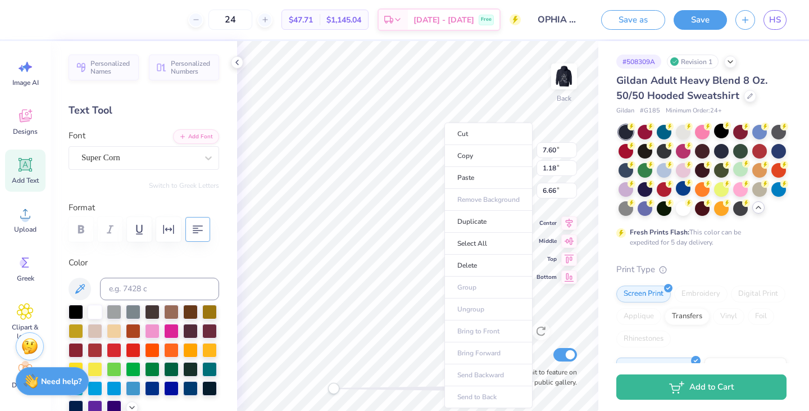
scroll to position [9, 1]
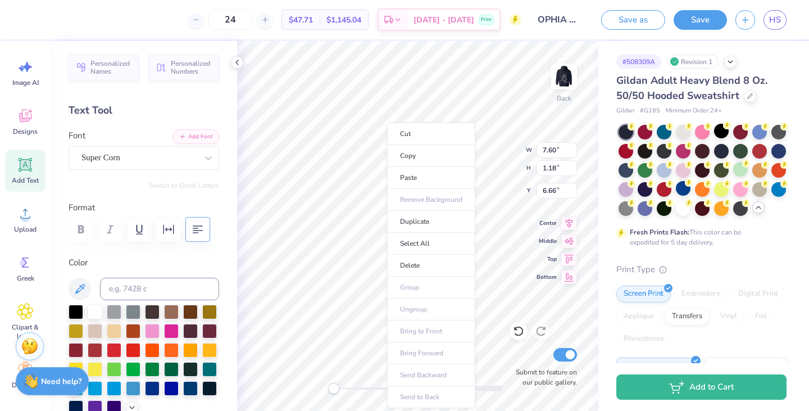
drag, startPoint x: 472, startPoint y: 305, endPoint x: 387, endPoint y: 202, distance: 133.6
click at [387, 202] on ul "Cut Copy Paste Remove Background Duplicate Select All Delete Group Ungroup Brin…" at bounding box center [431, 264] width 88 height 285
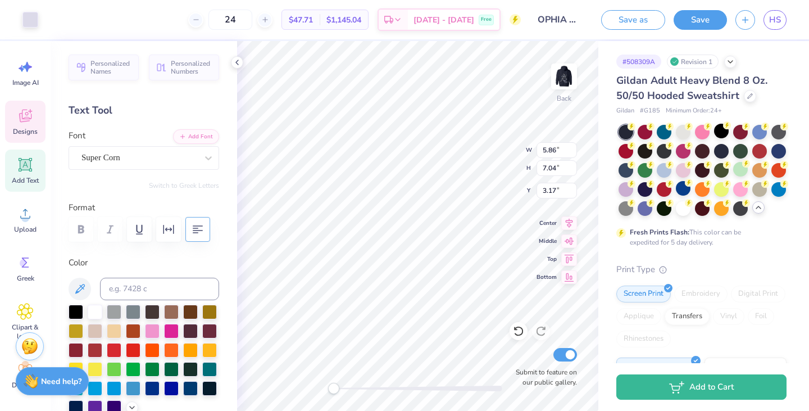
type input "7.60"
type input "1.18"
type input "6.66"
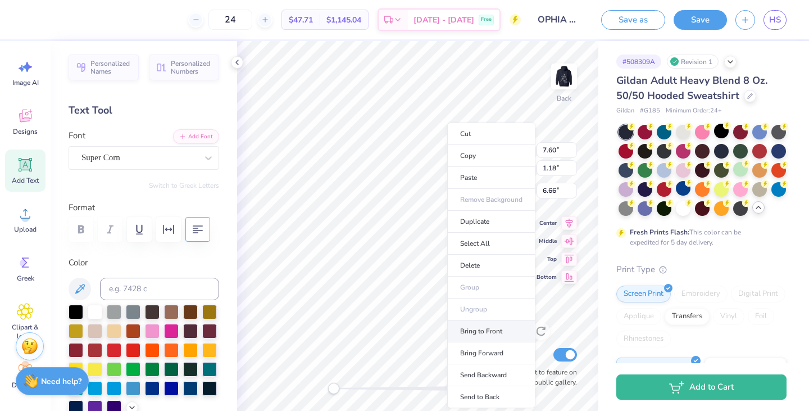
click at [495, 326] on li "Bring to Front" at bounding box center [491, 331] width 88 height 22
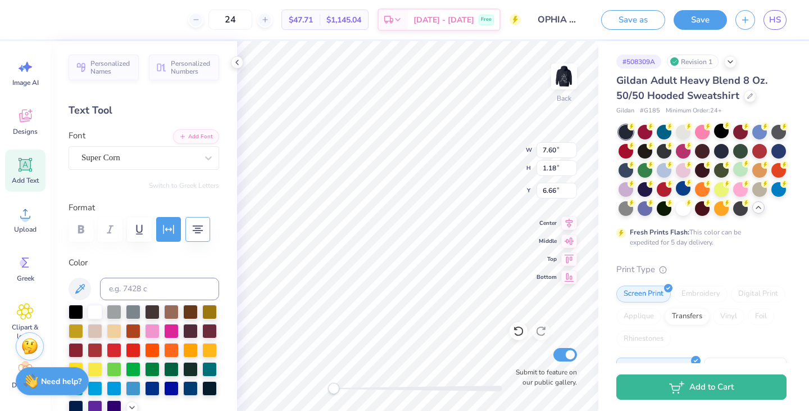
type input "5.39"
type input "1.16"
type input "4.97"
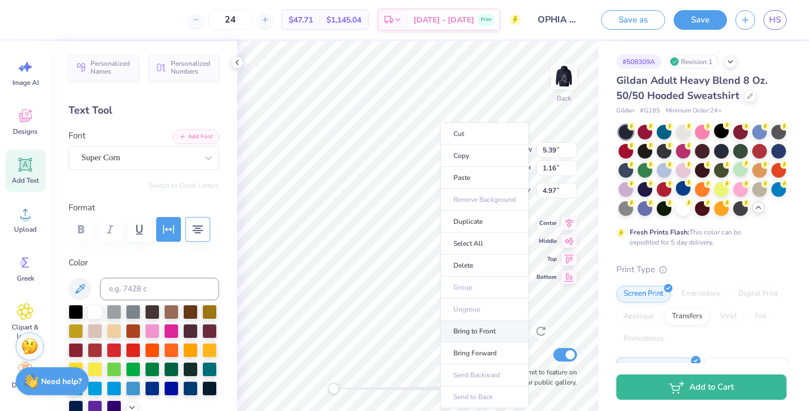
click at [487, 332] on li "Bring to Front" at bounding box center [484, 331] width 88 height 22
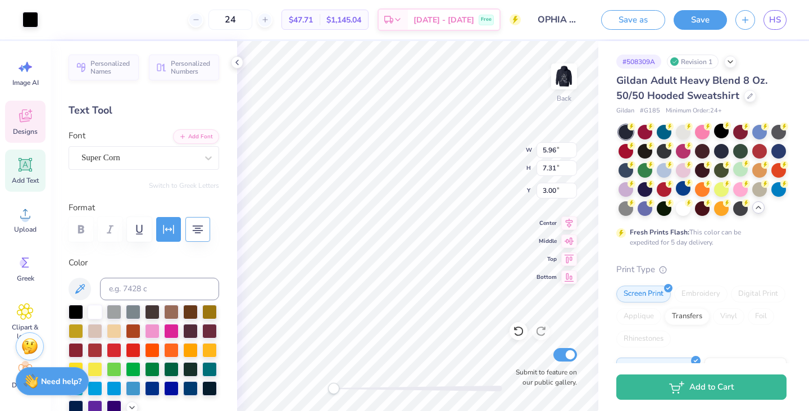
type input "5.39"
type input "1.16"
type input "4.97"
type input "5.96"
type input "7.31"
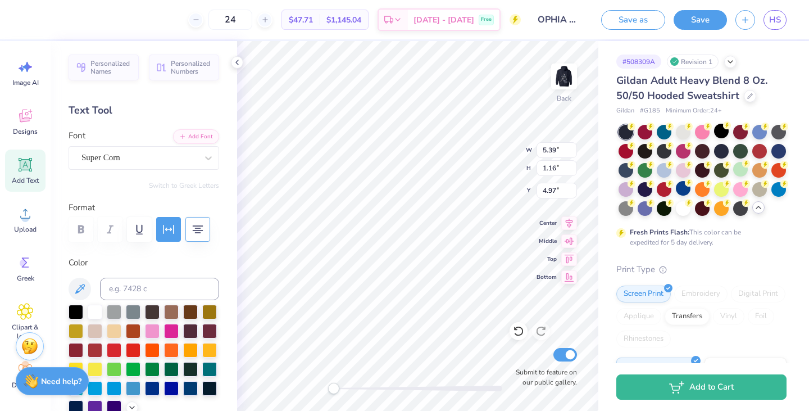
type input "3.00"
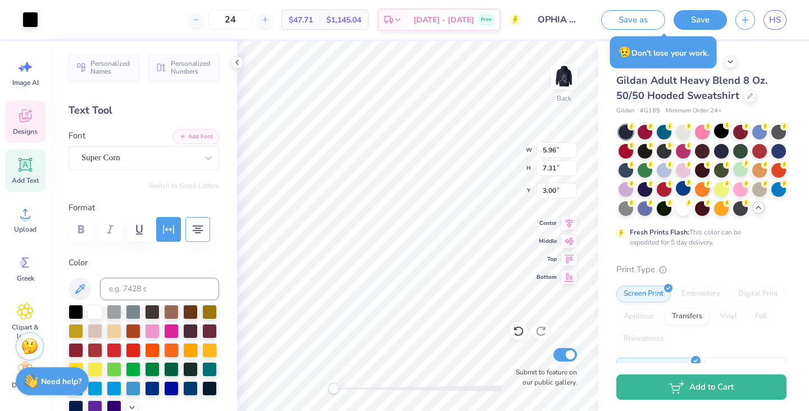
type input "7.60"
type input "1.18"
type input "6.66"
type textarea "PHI LPHA"
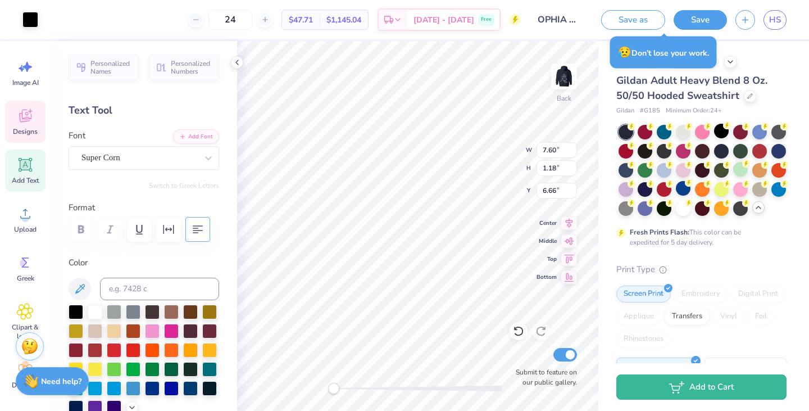
type input "5.96"
type input "7.31"
type input "3.00"
type input "5.86"
type input "7.04"
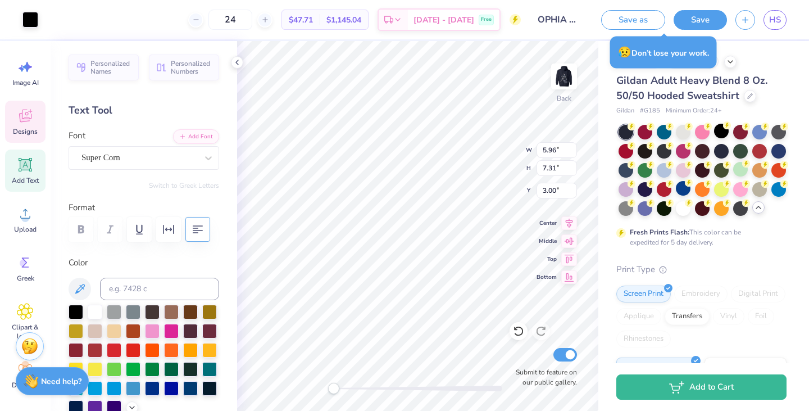
type input "3.17"
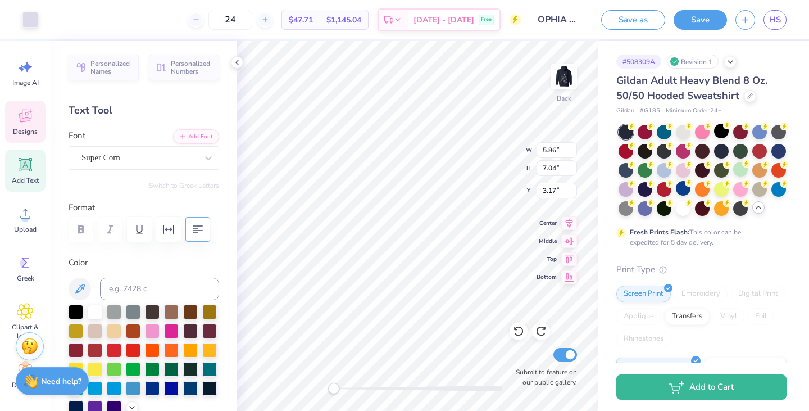
type input "5.96"
type input "7.31"
type input "3.00"
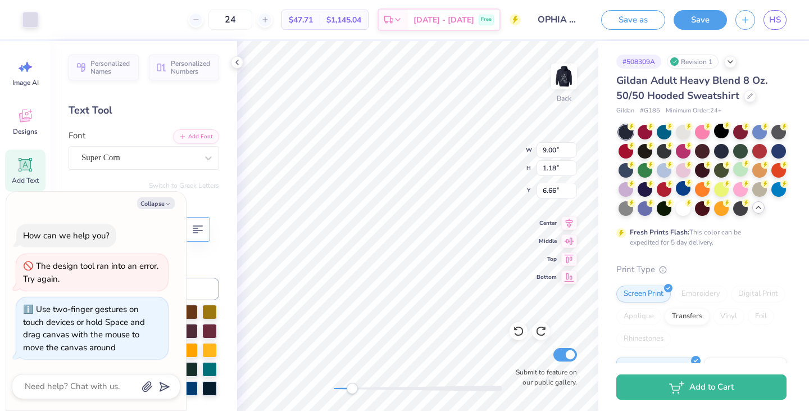
type textarea "x"
type textarea "PHI a"
type textarea "x"
type textarea "PHI al"
type textarea "x"
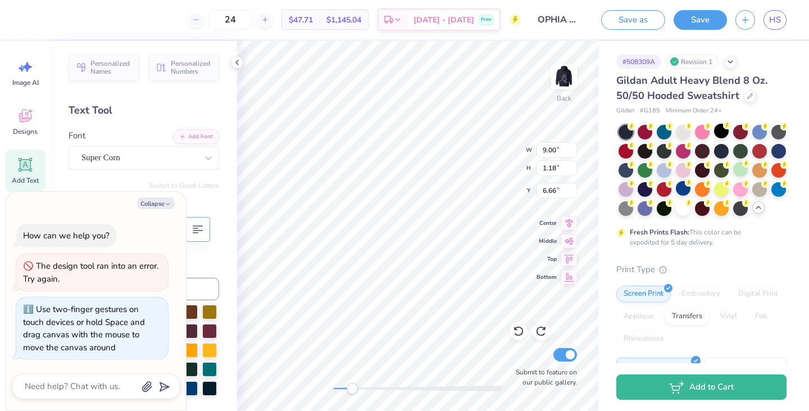
type textarea "PHI alph"
type textarea "x"
type textarea "PHI alpha"
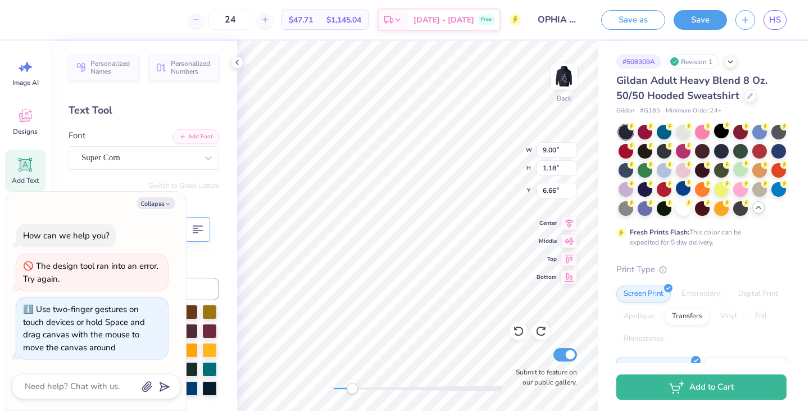
type textarea "x"
type textarea "PHI alpha"
type textarea "x"
type textarea "PHI alpha"
type textarea "x"
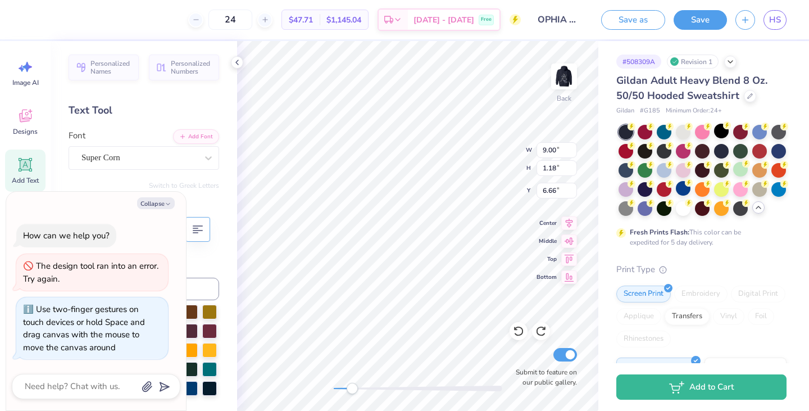
type textarea "PHI alpha"
type textarea "x"
type textarea "PHI alpha"
type textarea "x"
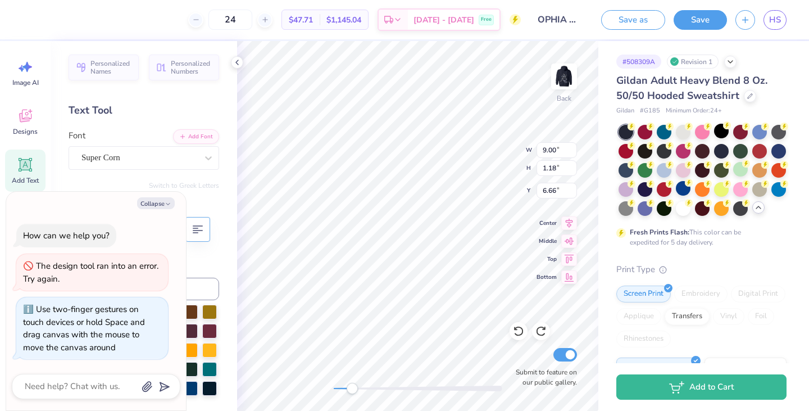
type textarea "PHI alpha"
click at [563, 223] on icon at bounding box center [569, 221] width 16 height 13
type textarea "x"
type input "5.86"
type input "7.04"
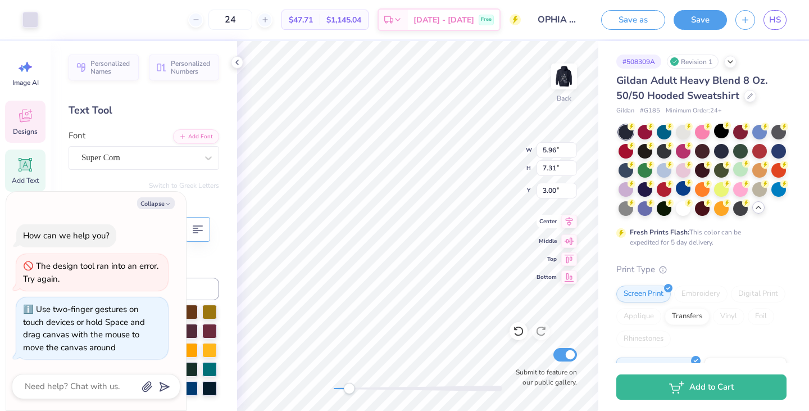
type input "3.17"
type textarea "x"
type input "5.39"
type input "1.16"
type input "4.97"
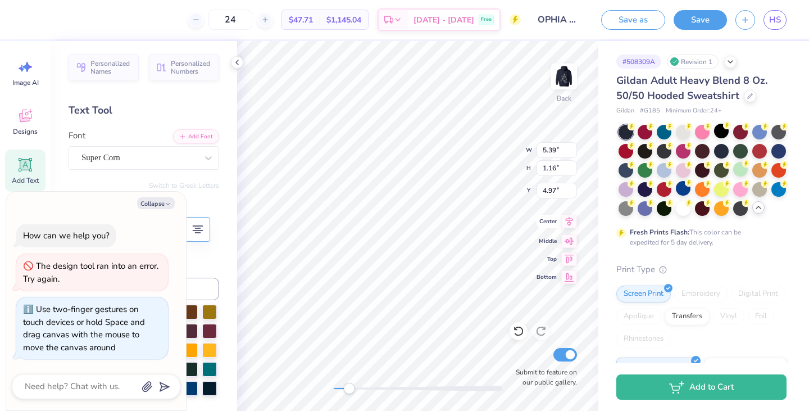
type textarea "x"
type input "10.60"
type input "1.18"
type input "6.66"
type textarea "x"
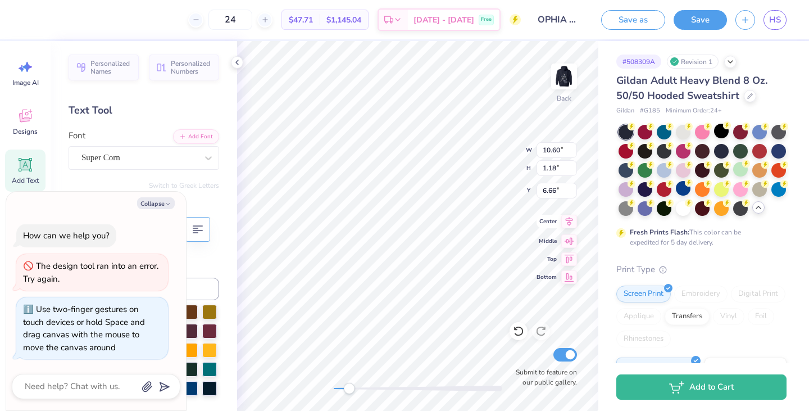
type textarea "PHI"
type textarea "x"
type textarea "A"
type textarea "x"
type textarea "Al"
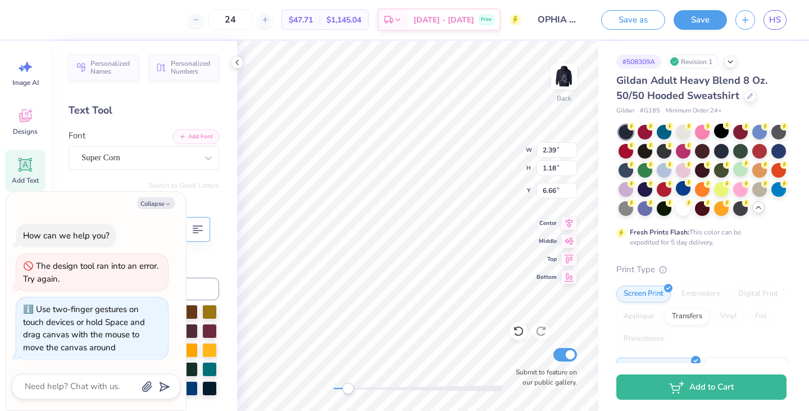
type textarea "x"
type textarea "Alph"
type textarea "x"
type textarea "Alpha"
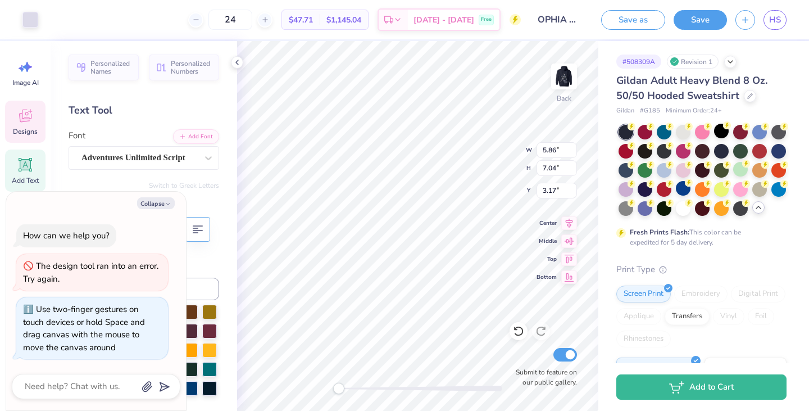
type textarea "x"
type input "5.96"
type input "7.31"
type input "3.00"
click at [490, 166] on div "Back W 5.96 5.96 " H 7.31 7.31 " Y 3.00 3.00 " Center Middle Top Bottom Submit …" at bounding box center [417, 226] width 361 height 370
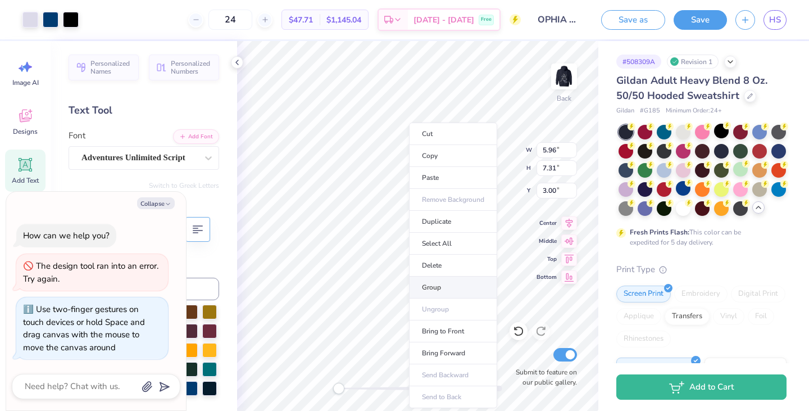
click at [464, 292] on li "Group" at bounding box center [453, 287] width 88 height 22
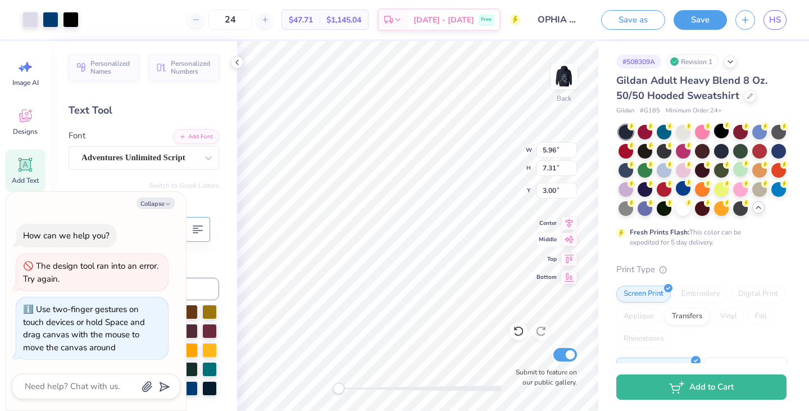
click at [567, 242] on icon at bounding box center [569, 239] width 16 height 13
click at [572, 222] on icon at bounding box center [569, 221] width 16 height 13
type textarea "x"
type input "5.39"
type input "1.16"
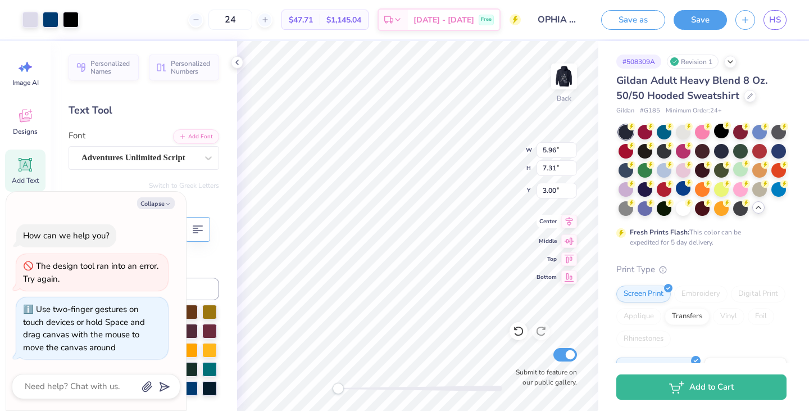
type input "1.84"
click at [572, 222] on icon at bounding box center [569, 221] width 16 height 13
type textarea "x"
type input "4.57"
type textarea "x"
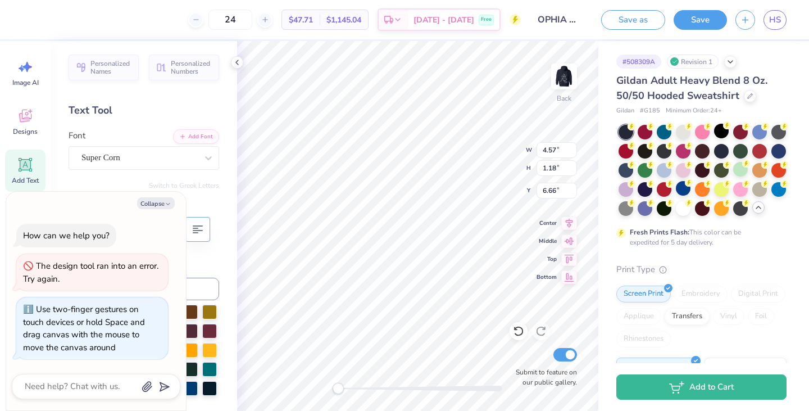
type input "5.96"
type input "7.31"
type input "3.60"
type textarea "x"
type input "2.39"
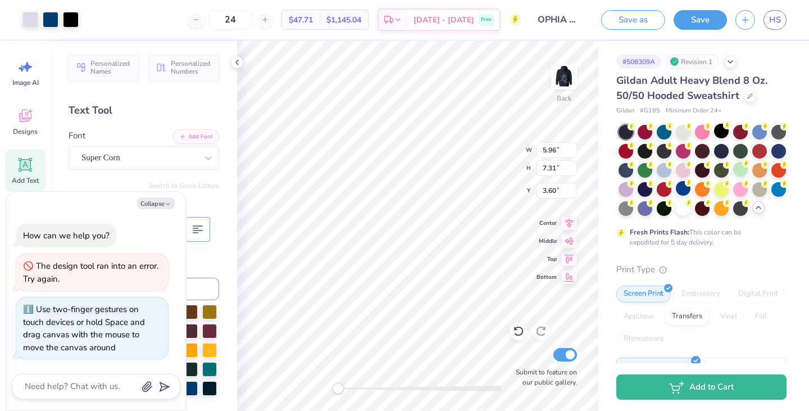
type input "1.18"
type input "7.25"
type textarea "x"
type input "4.57"
type textarea "x"
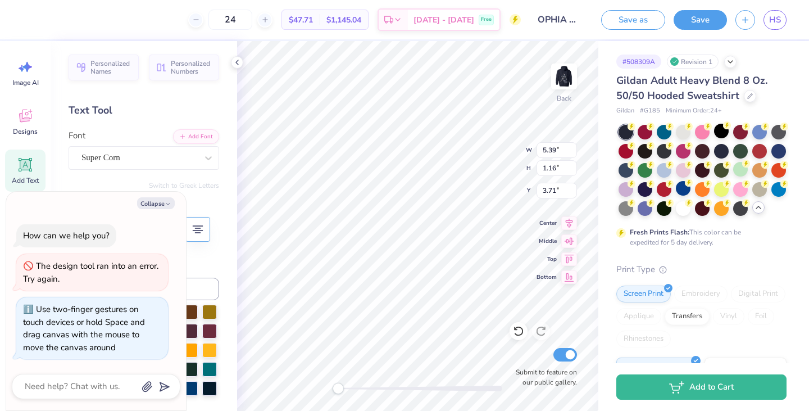
type input "7.36"
type input "6.29"
click at [496, 171] on div "Back W 7.36 7.36 " H 6.29 6.29 " Y 3.71 3.71 " Center Middle Top Bottom Submit …" at bounding box center [417, 226] width 361 height 370
type textarea "x"
type input "7.36"
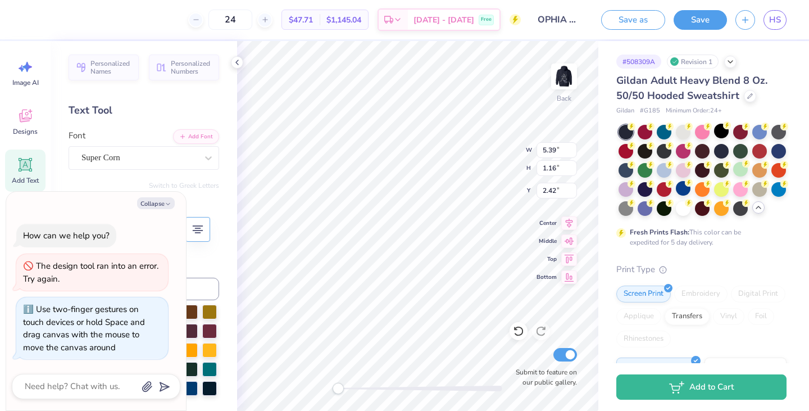
type input "6.29"
type input "3.71"
type textarea "x"
type input "7.36"
type input "6.29"
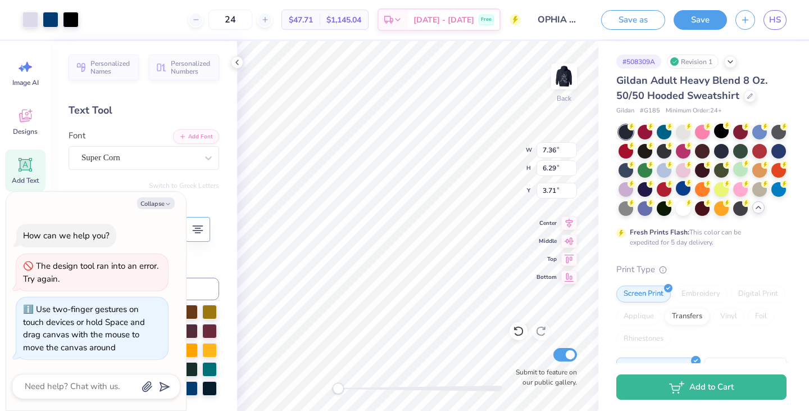
type textarea "x"
type input "2.39"
type input "1.18"
type input "6.07"
type textarea "x"
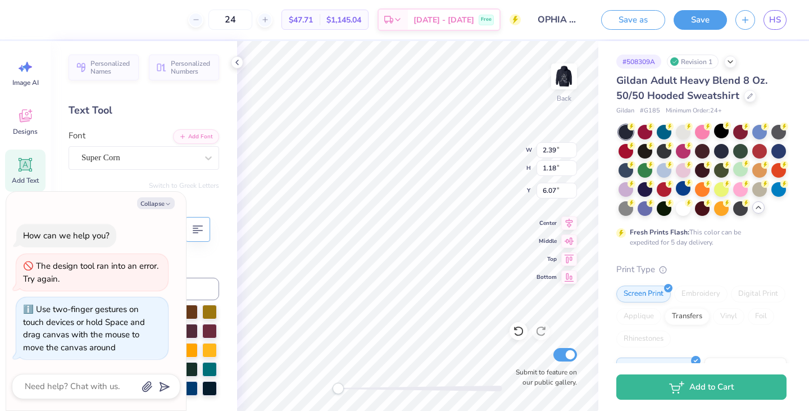
type input "5.39"
type input "1.16"
type input "3.71"
click at [486, 161] on div "Back W 5.39 H 1.16 Y 3.71 Center Middle Top Bottom Submit to feature on our pub…" at bounding box center [417, 226] width 361 height 370
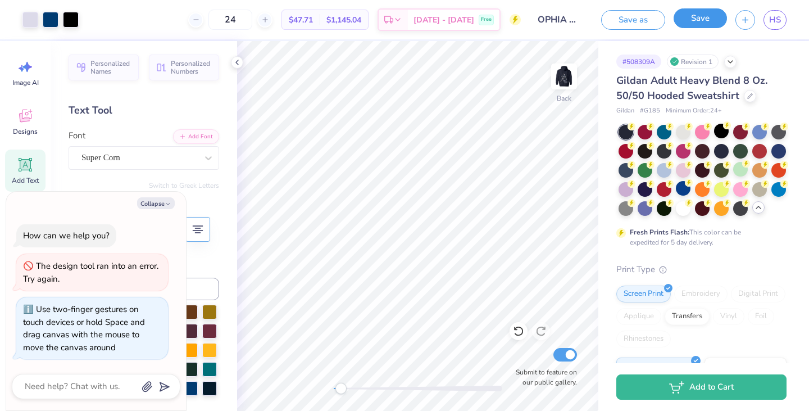
click at [701, 17] on button "Save" at bounding box center [699, 18] width 53 height 20
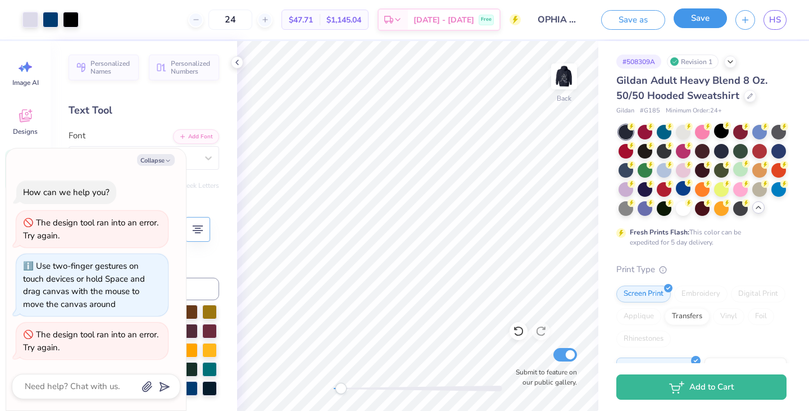
click at [703, 22] on button "Save" at bounding box center [699, 18] width 53 height 20
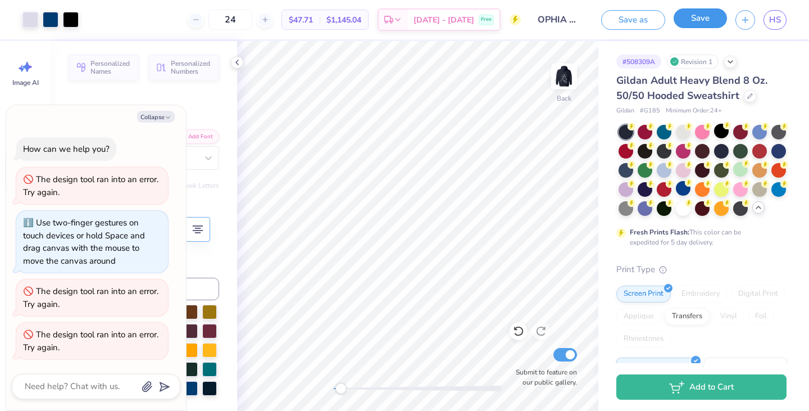
click at [703, 19] on button "Save" at bounding box center [699, 18] width 53 height 20
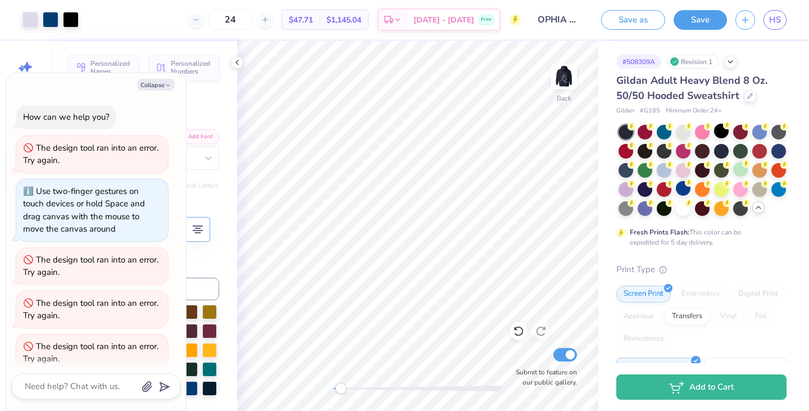
scroll to position [11, 0]
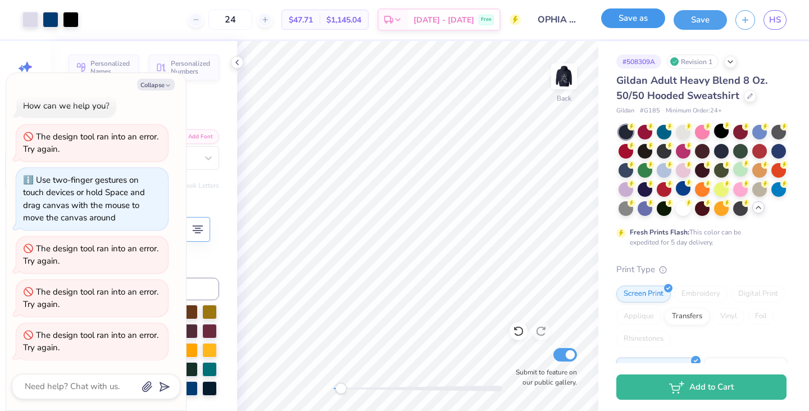
click at [640, 24] on button "Save as" at bounding box center [633, 18] width 64 height 20
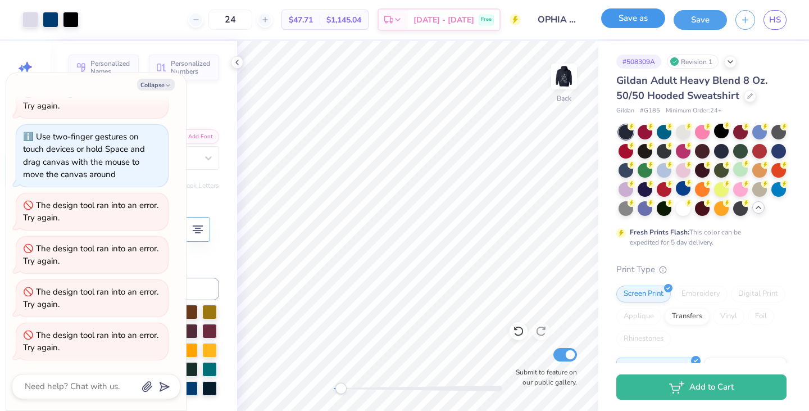
click at [631, 21] on button "Save as" at bounding box center [633, 18] width 64 height 20
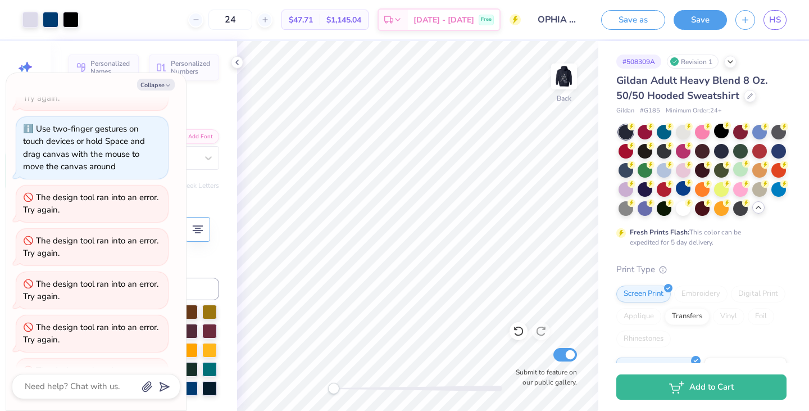
scroll to position [63, 0]
click at [153, 84] on button "Collapse" at bounding box center [156, 85] width 38 height 12
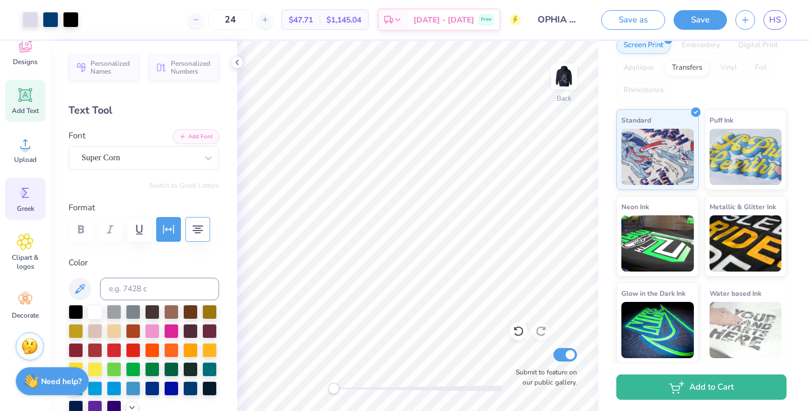
scroll to position [0, 0]
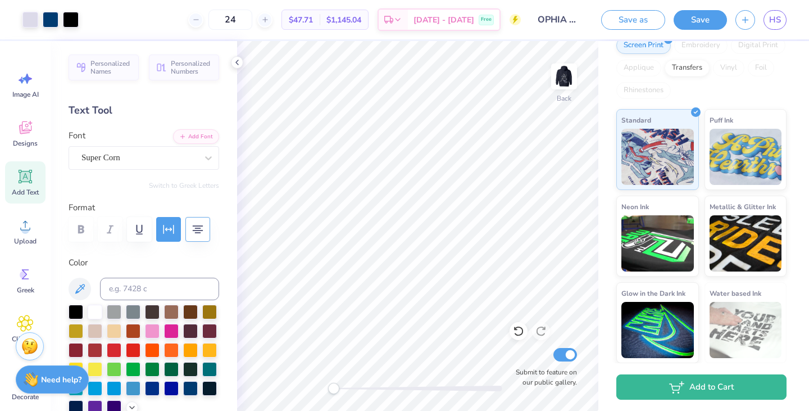
click at [54, 380] on strong "Need help?" at bounding box center [61, 379] width 40 height 11
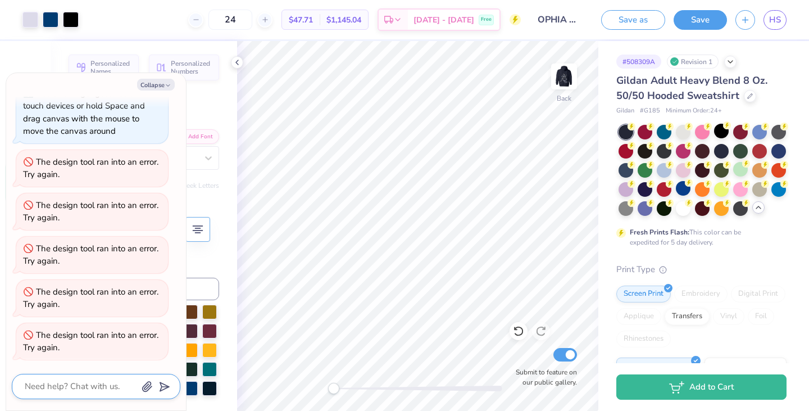
click at [103, 382] on textarea at bounding box center [81, 386] width 114 height 15
type textarea "x"
type textarea "w"
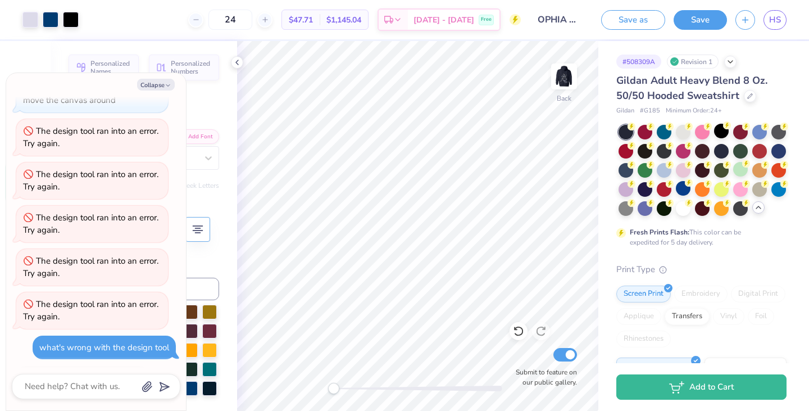
scroll to position [181, 0]
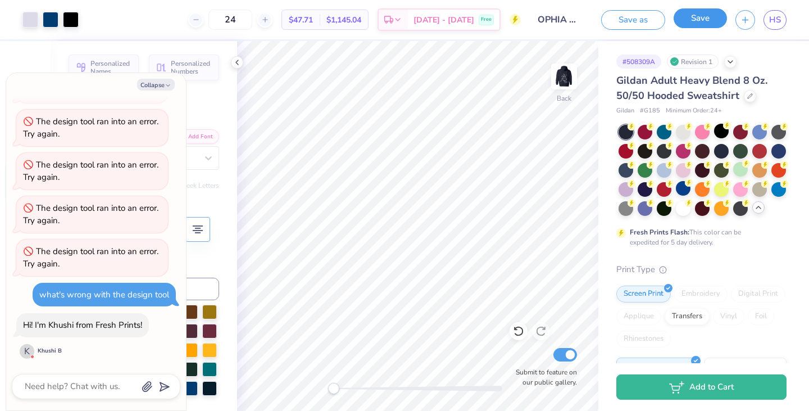
click at [694, 21] on button "Save" at bounding box center [699, 18] width 53 height 20
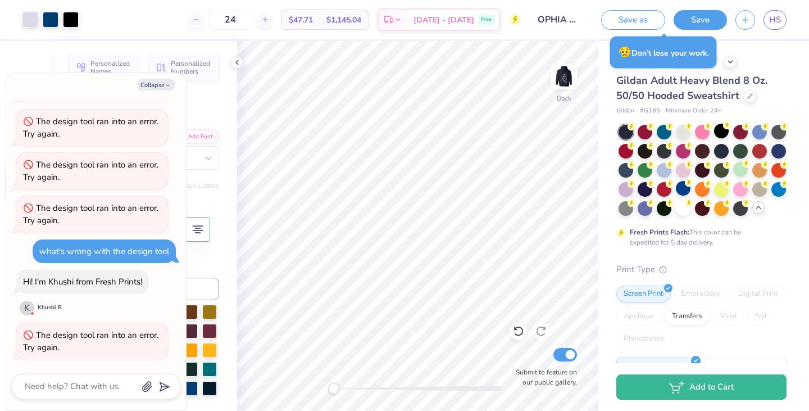
click at [90, 376] on div at bounding box center [96, 385] width 168 height 25
click at [86, 389] on textarea at bounding box center [81, 386] width 114 height 15
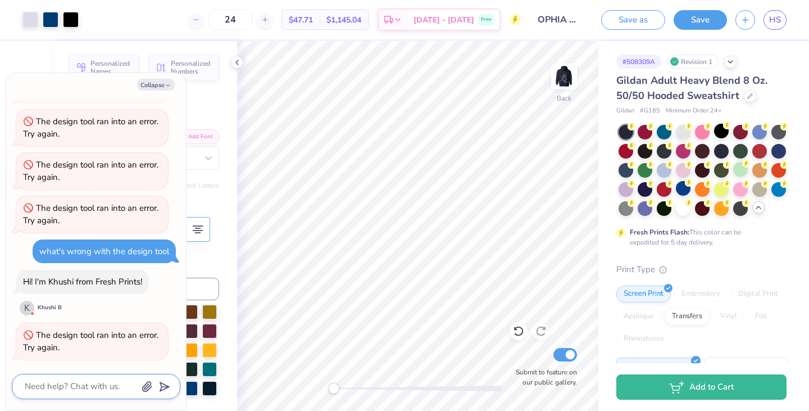
click at [87, 393] on textarea at bounding box center [81, 386] width 114 height 15
click at [65, 382] on textarea at bounding box center [81, 386] width 114 height 15
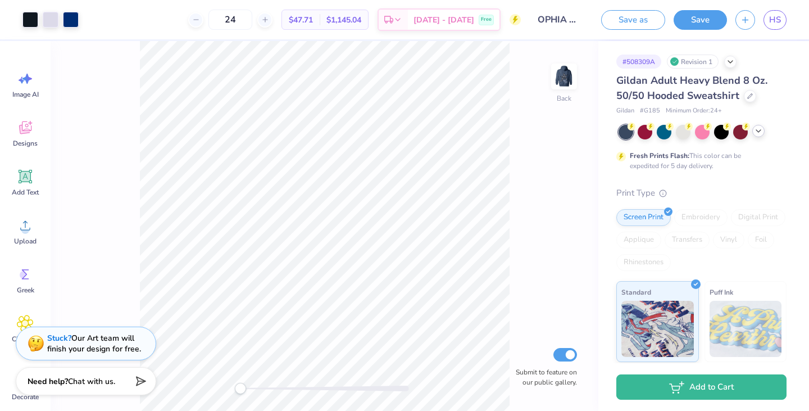
click at [759, 133] on icon at bounding box center [758, 130] width 9 height 9
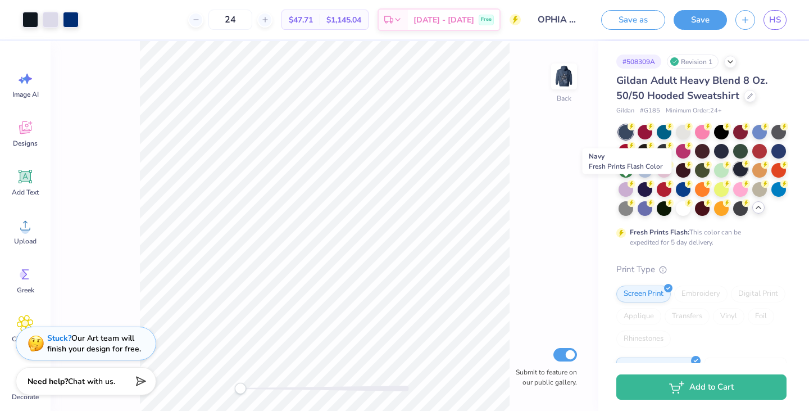
click at [733, 176] on div at bounding box center [740, 169] width 15 height 15
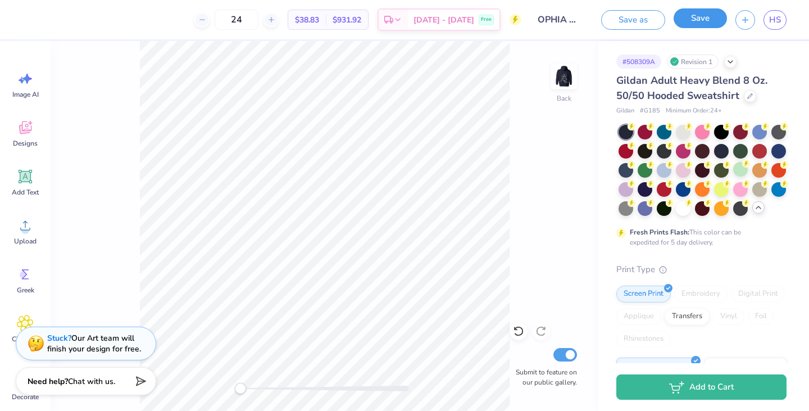
click at [709, 21] on button "Save" at bounding box center [699, 18] width 53 height 20
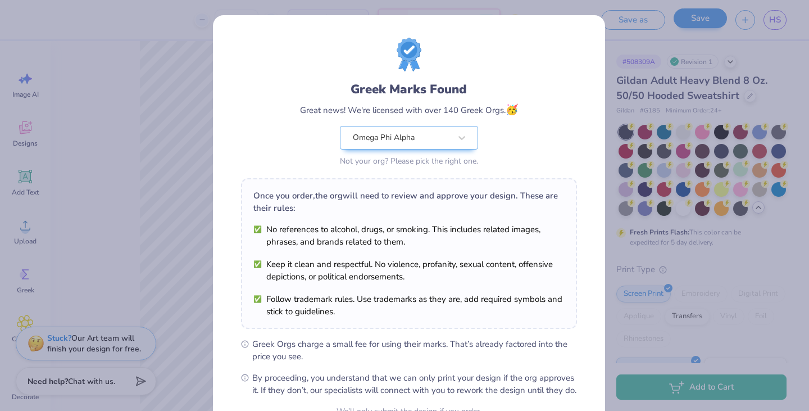
scroll to position [115, 0]
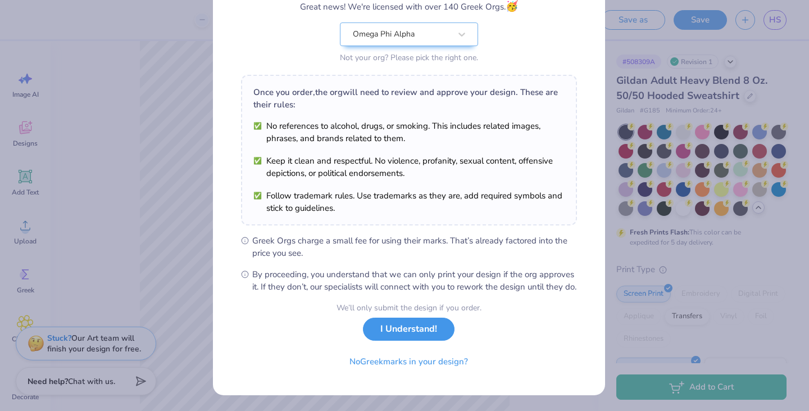
click at [423, 331] on button "I Understand!" at bounding box center [409, 328] width 92 height 23
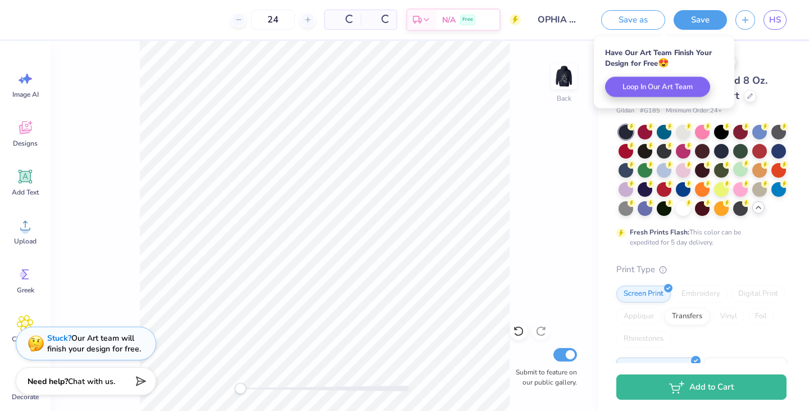
scroll to position [0, 0]
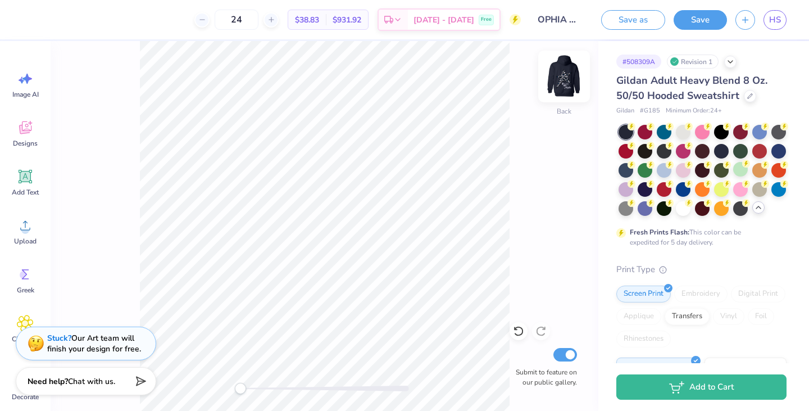
click at [578, 68] on div at bounding box center [564, 77] width 52 height 52
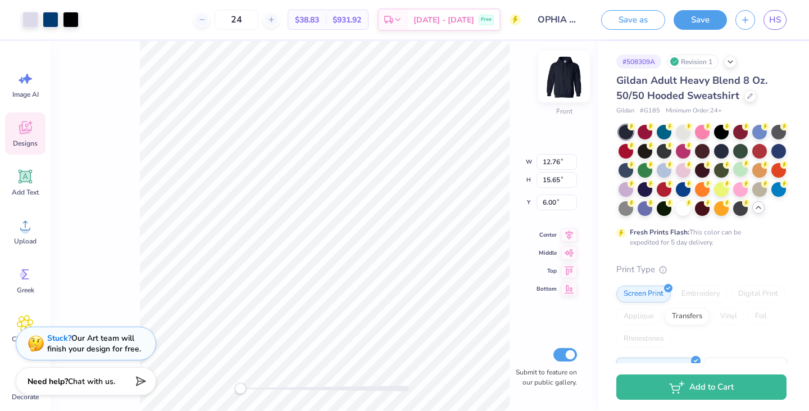
click at [562, 81] on img at bounding box center [563, 76] width 45 height 45
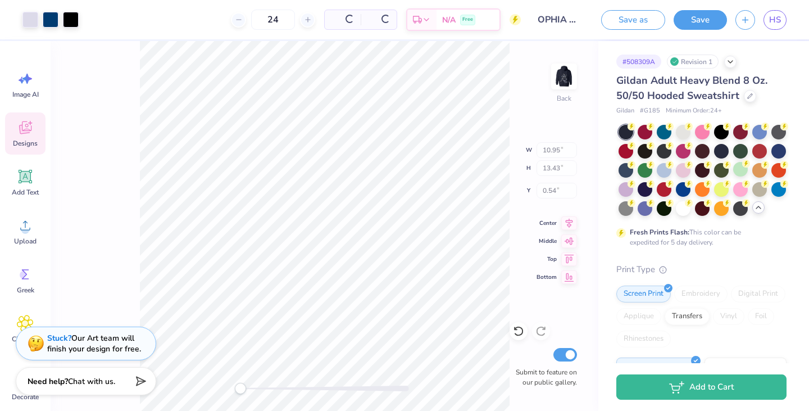
type input "10.95"
type input "13.43"
type input "0.54"
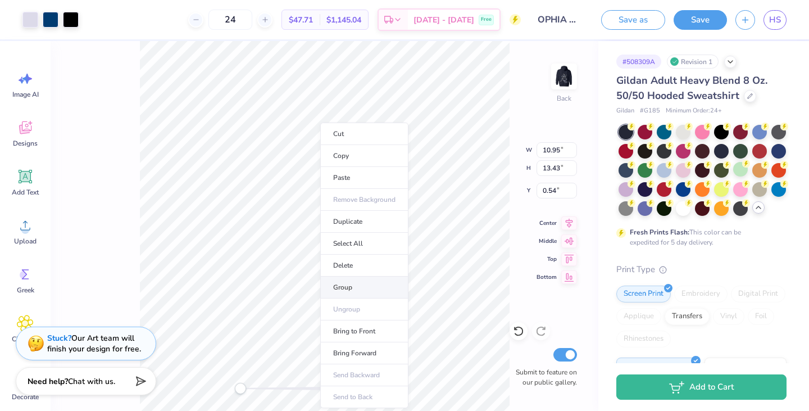
click at [363, 285] on li "Group" at bounding box center [364, 287] width 88 height 22
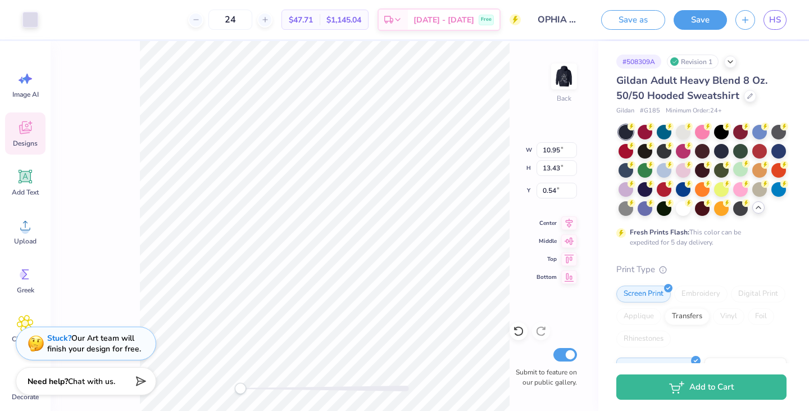
type input "4.40"
type input "1.56"
type input "9.76"
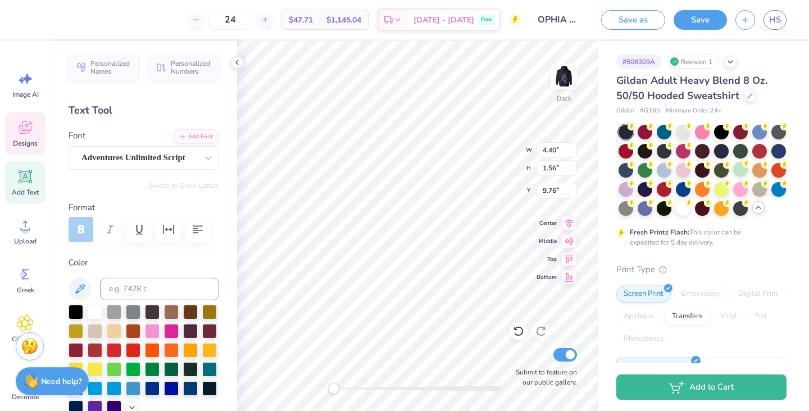
scroll to position [9, 1]
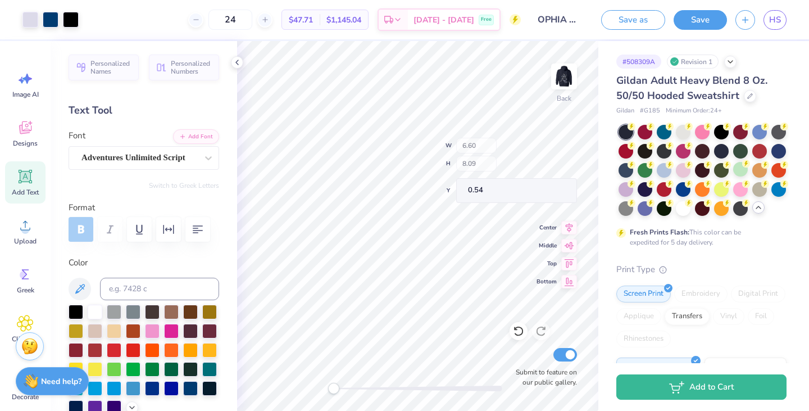
type input "6.60"
type input "8.09"
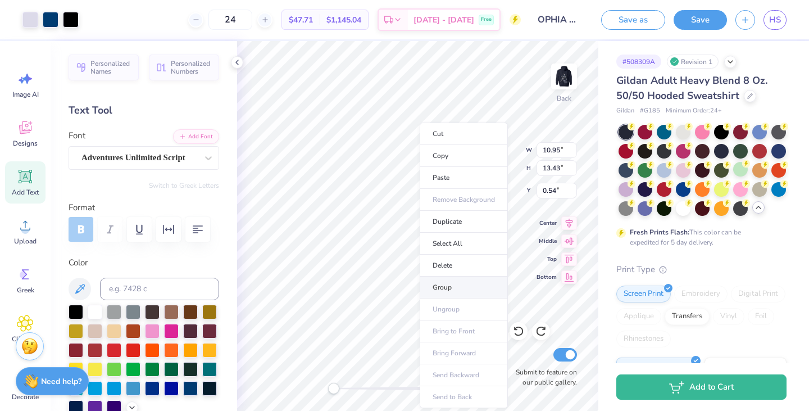
click at [483, 290] on li "Group" at bounding box center [464, 287] width 88 height 22
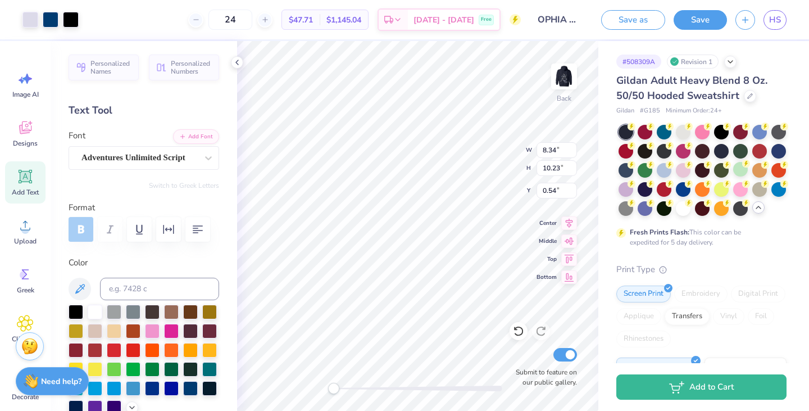
type input "8.34"
type input "10.23"
click at [49, 21] on div at bounding box center [51, 19] width 16 height 16
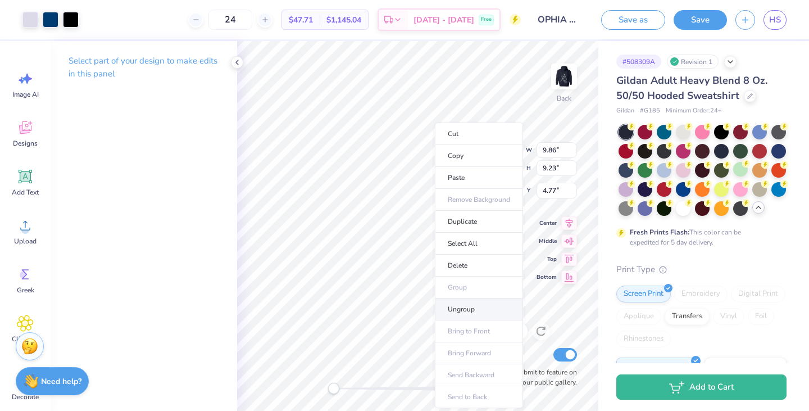
click at [485, 306] on li "Ungroup" at bounding box center [479, 309] width 88 height 22
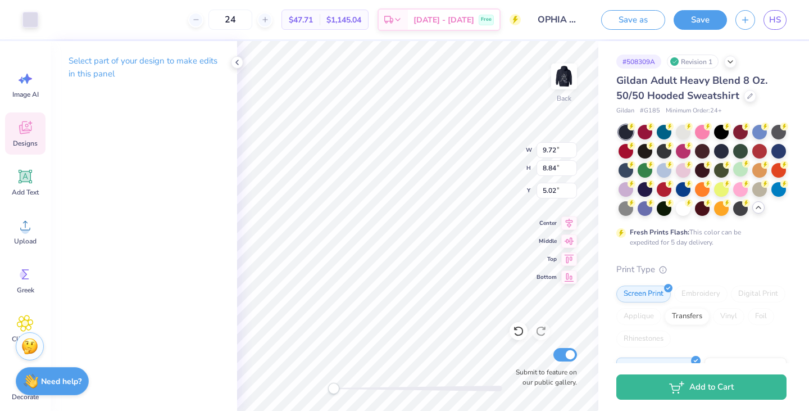
type input "9.72"
type input "8.84"
type input "5.02"
type input "9.86"
type input "9.23"
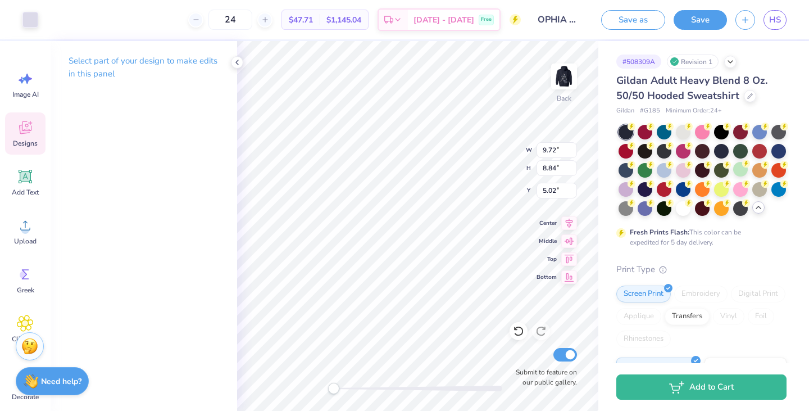
type input "4.73"
type input "4.86"
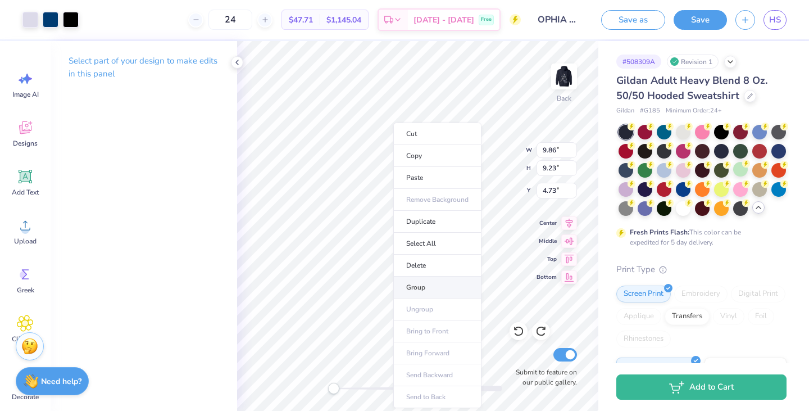
click at [463, 295] on li "Group" at bounding box center [437, 287] width 88 height 22
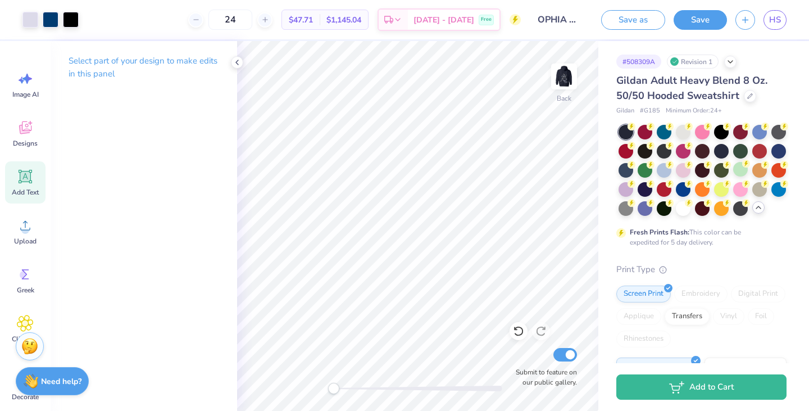
click at [30, 183] on icon at bounding box center [25, 176] width 13 height 13
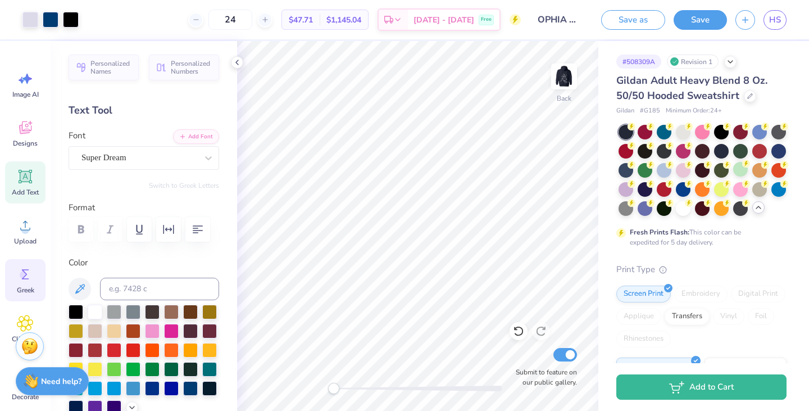
click at [31, 280] on icon at bounding box center [25, 274] width 17 height 17
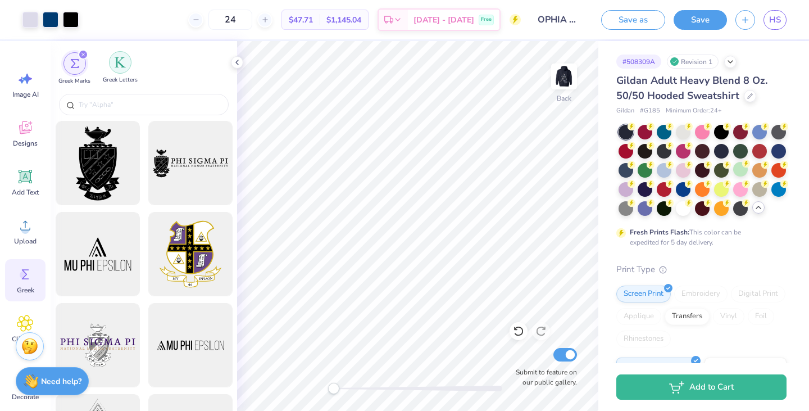
click at [126, 71] on div "filter for Greek Letters" at bounding box center [120, 62] width 22 height 22
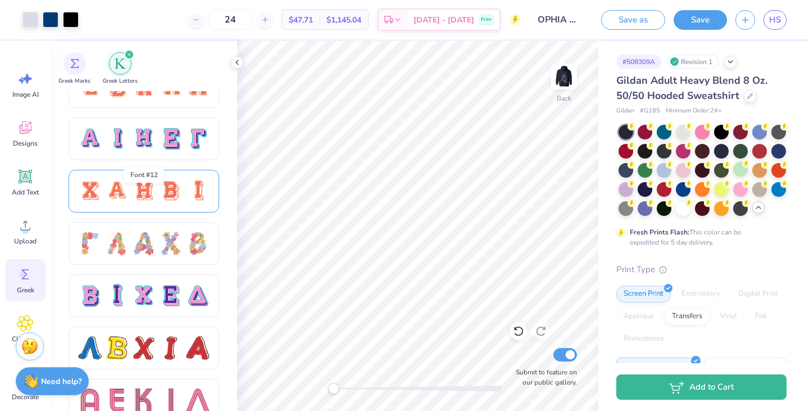
scroll to position [732, 0]
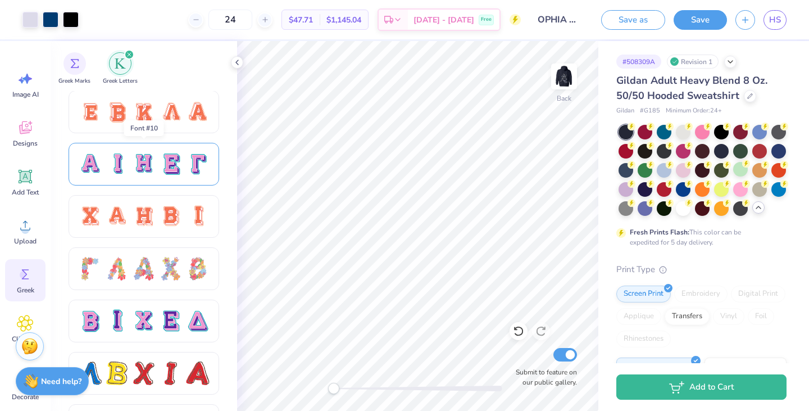
click at [188, 161] on div at bounding box center [198, 164] width 24 height 24
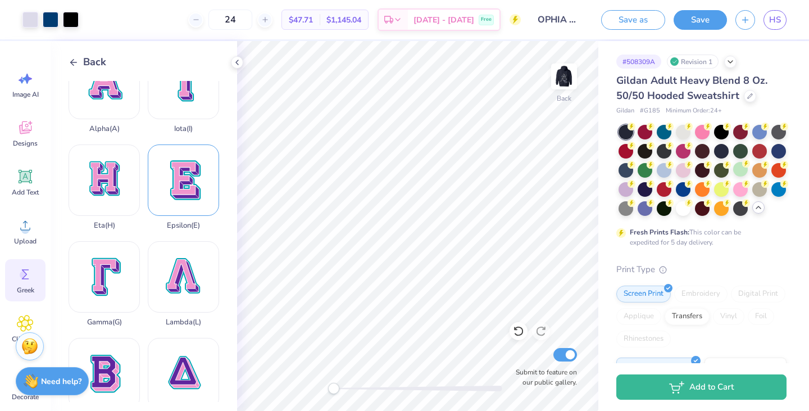
scroll to position [0, 0]
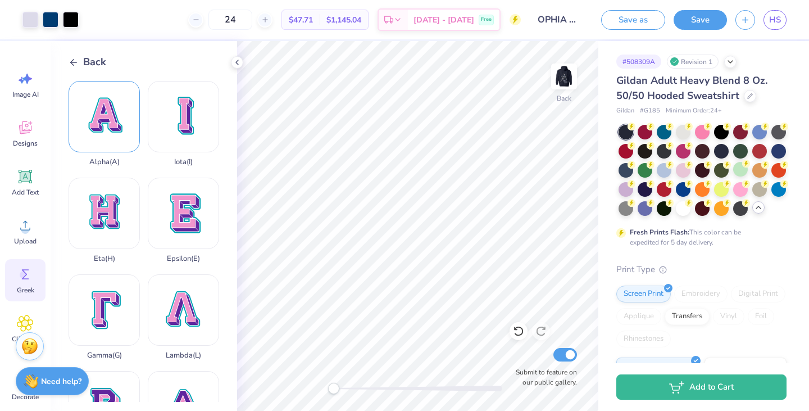
click at [112, 122] on div "Alpha ( A )" at bounding box center [104, 123] width 71 height 85
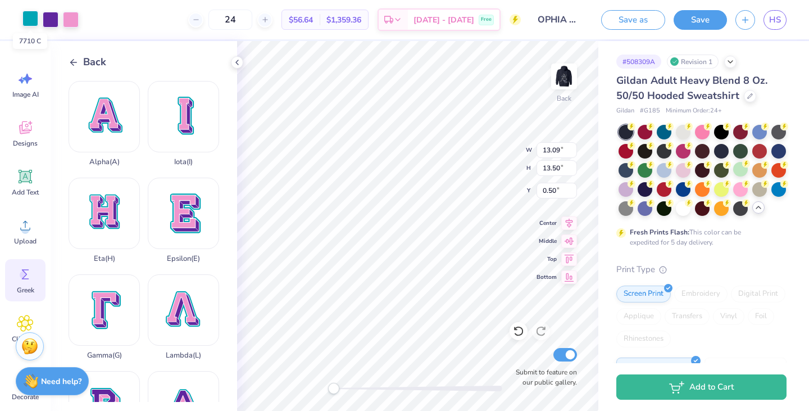
click at [34, 16] on div at bounding box center [30, 19] width 16 height 16
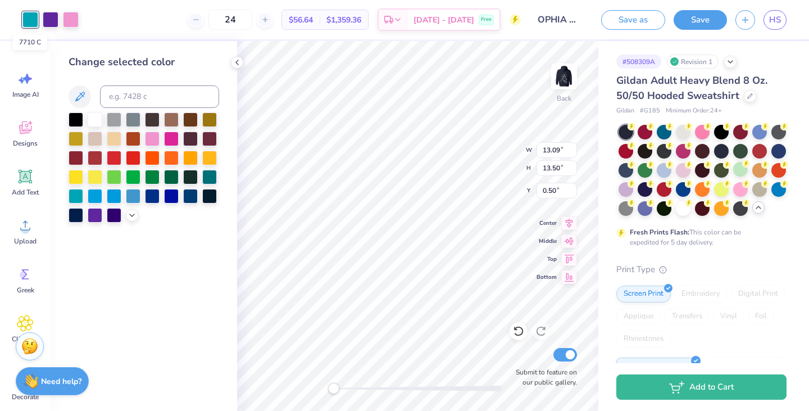
drag, startPoint x: 33, startPoint y: 15, endPoint x: 139, endPoint y: 345, distance: 346.7
click at [139, 345] on div "Change selected color" at bounding box center [144, 226] width 186 height 370
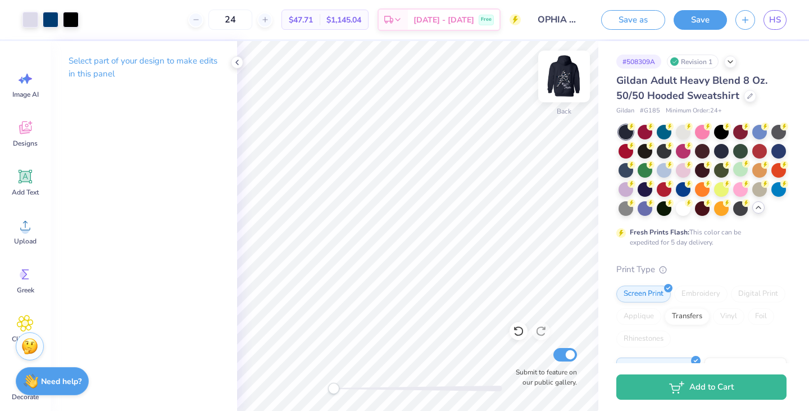
click at [564, 81] on img at bounding box center [563, 76] width 45 height 45
type input "13.32"
type input "16.34"
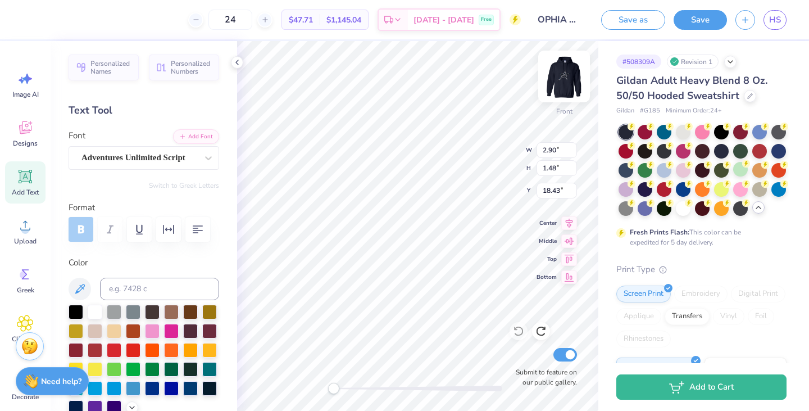
scroll to position [9, 1]
type input "5.90"
type input "1.61"
type input "19.91"
type input "12.76"
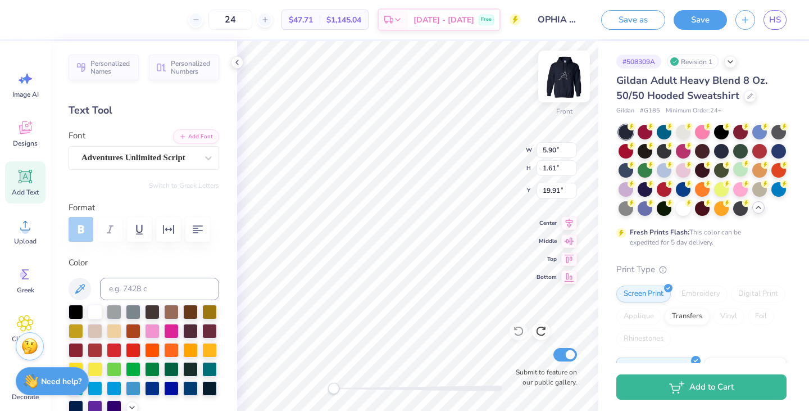
type input "15.65"
type input "6.00"
type input "5.90"
type input "1.61"
type input "19.91"
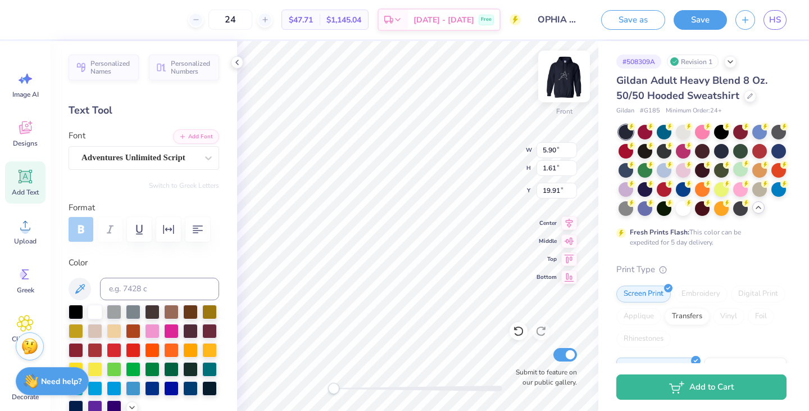
type input "5.16"
type input "1.41"
type input "2.90"
type input "1.48"
type input "18.43"
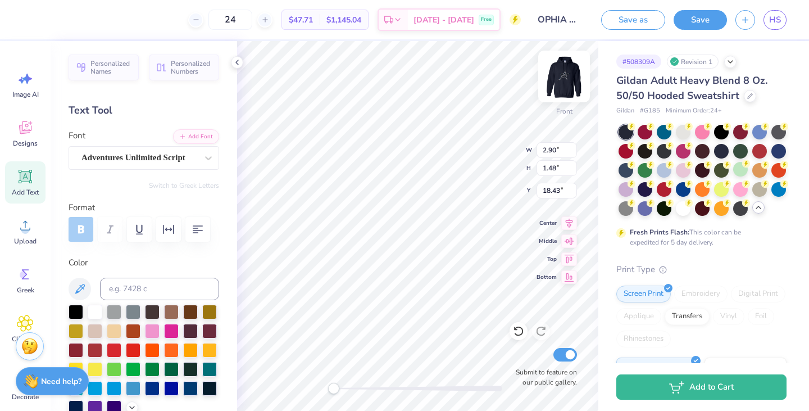
type input "5.16"
type input "1.41"
type input "19.91"
type input "12.76"
type input "15.65"
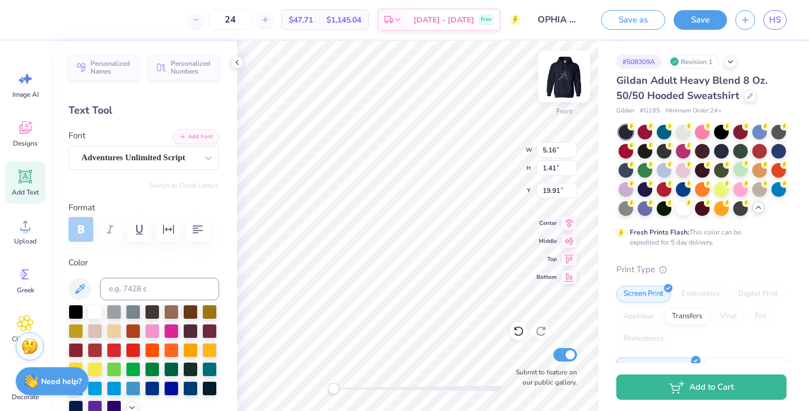
type input "6.00"
type input "5.16"
type input "1.41"
type input "19.91"
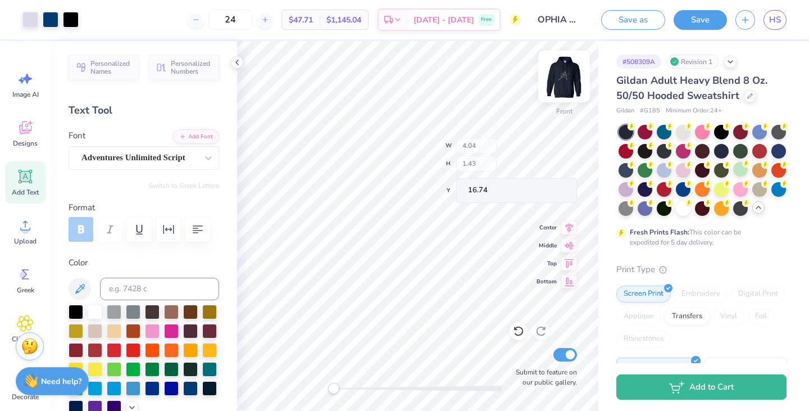
type input "4.04"
type input "1.43"
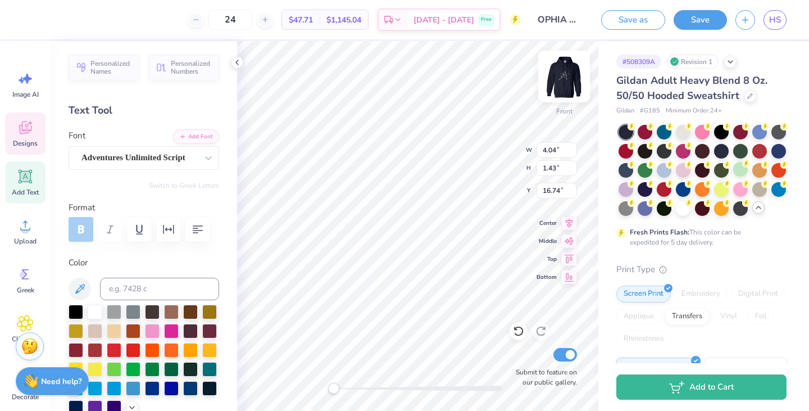
type input "2.37"
type input "1.21"
type input "18.43"
type input "5.16"
type input "1.41"
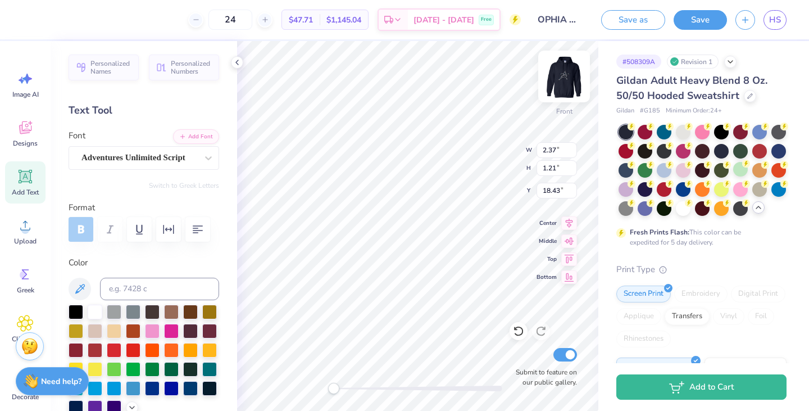
type input "19.91"
type input "4.74"
type input "1.29"
type input "2.33"
type input "1.19"
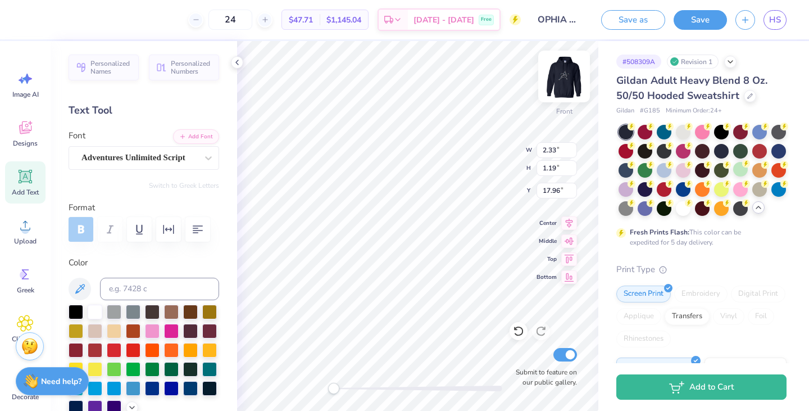
type input "4.74"
type input "1.29"
type input "19.18"
type input "4.56"
type input "1.25"
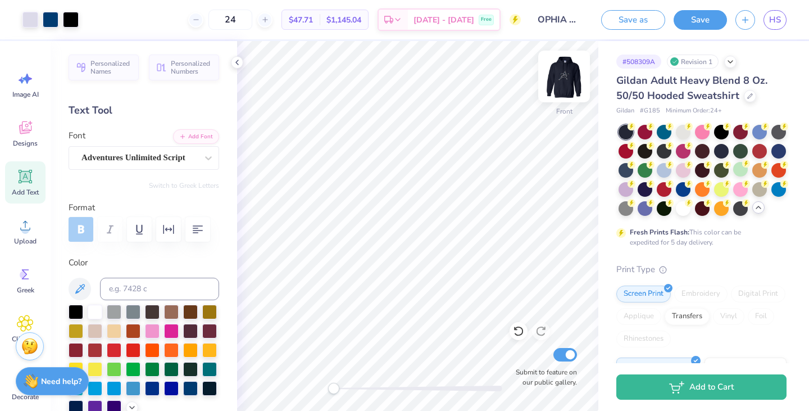
click at [563, 79] on img at bounding box center [563, 76] width 45 height 45
click at [25, 284] on div "Greek" at bounding box center [25, 280] width 40 height 42
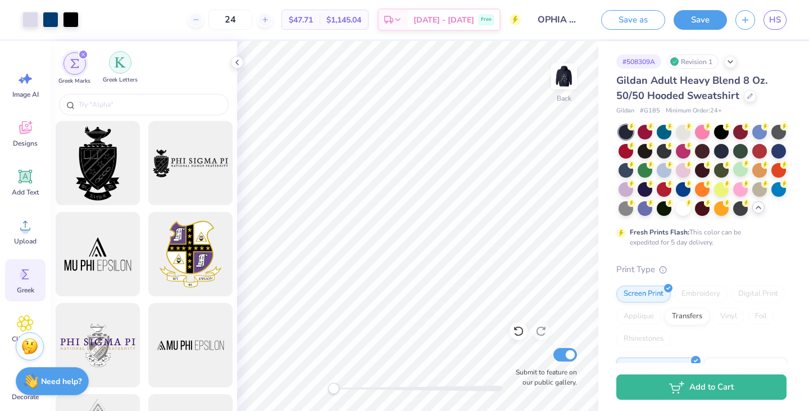
click at [121, 66] on img "filter for Greek Letters" at bounding box center [120, 62] width 11 height 11
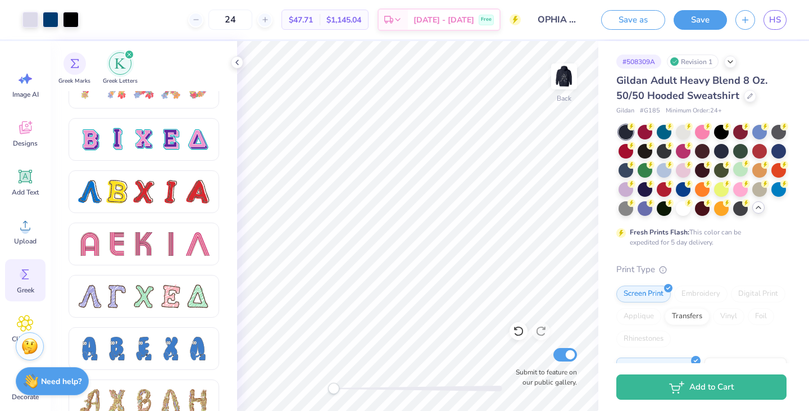
scroll to position [837, 0]
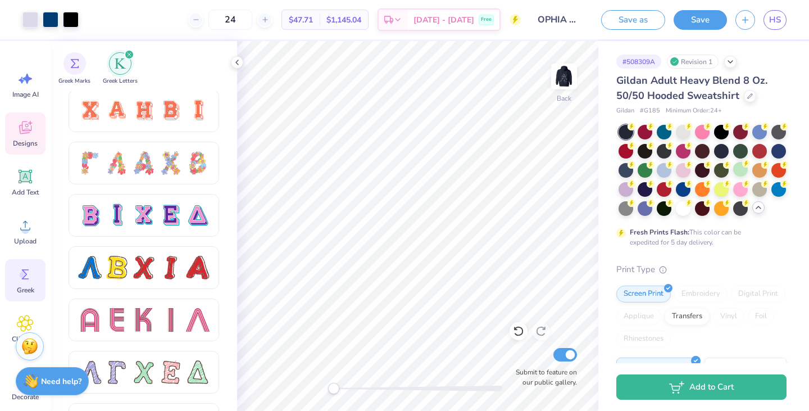
click at [24, 119] on icon at bounding box center [25, 127] width 17 height 17
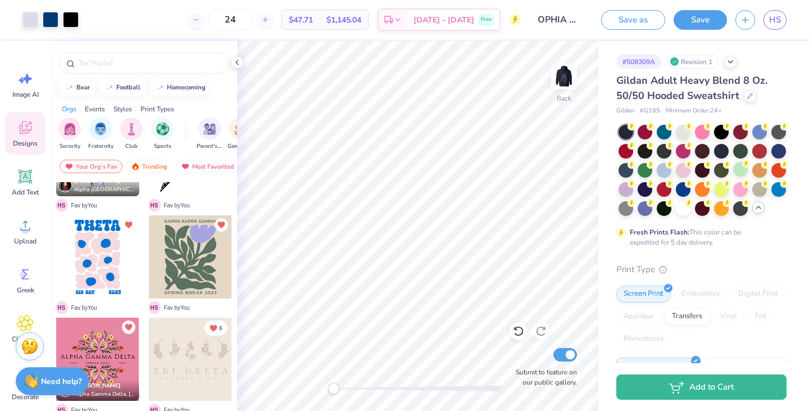
scroll to position [25, 0]
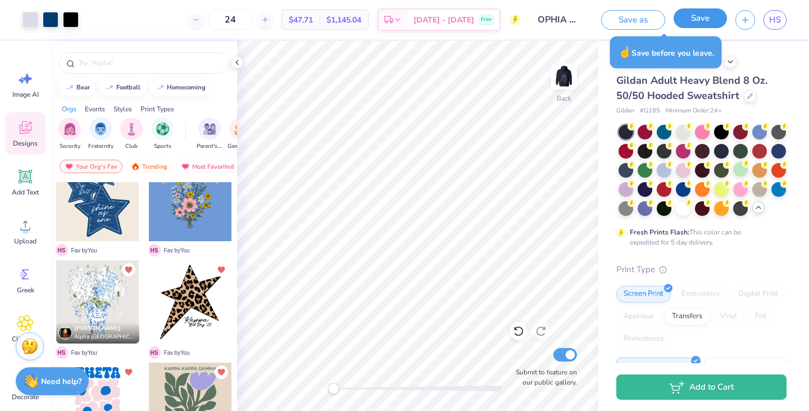
click at [690, 21] on button "Save" at bounding box center [699, 18] width 53 height 20
